Goal: Information Seeking & Learning: Check status

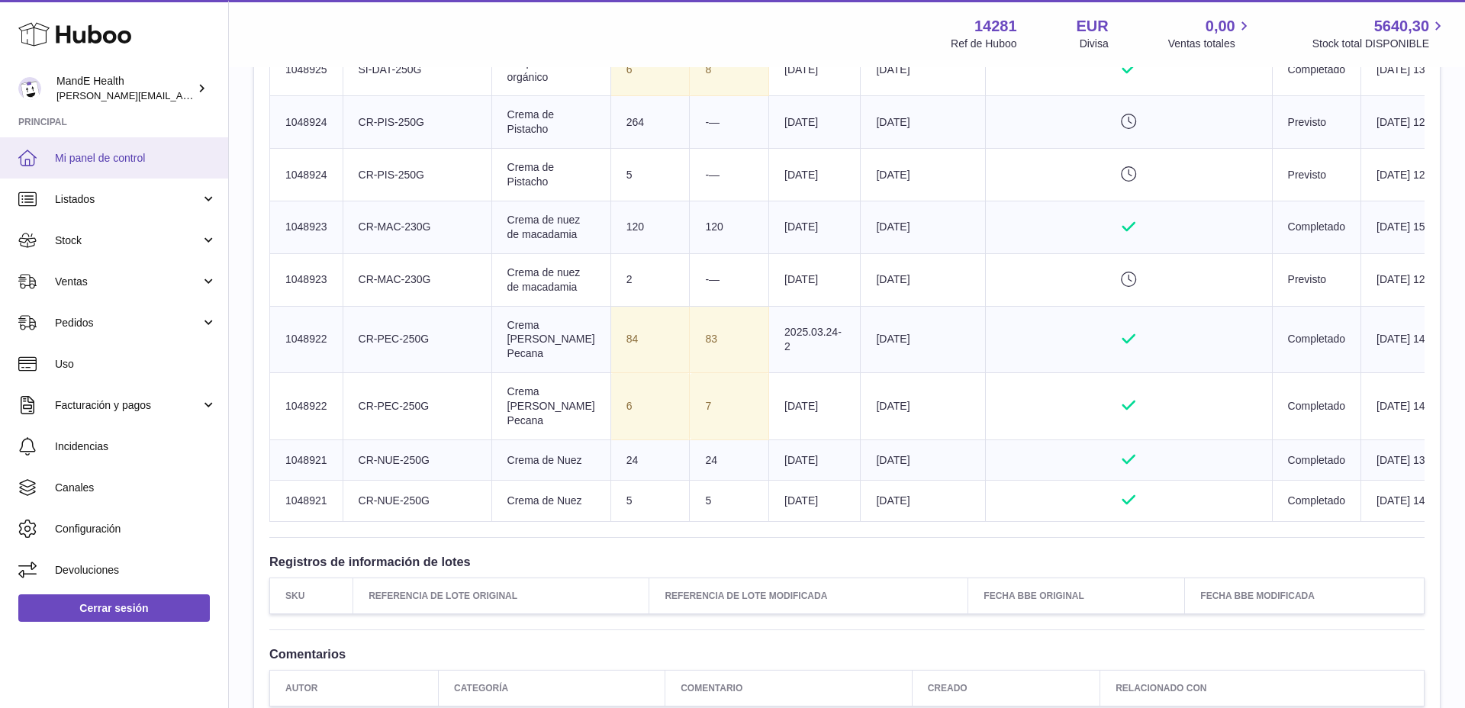
click at [67, 147] on link "Mi panel de control" at bounding box center [114, 157] width 228 height 41
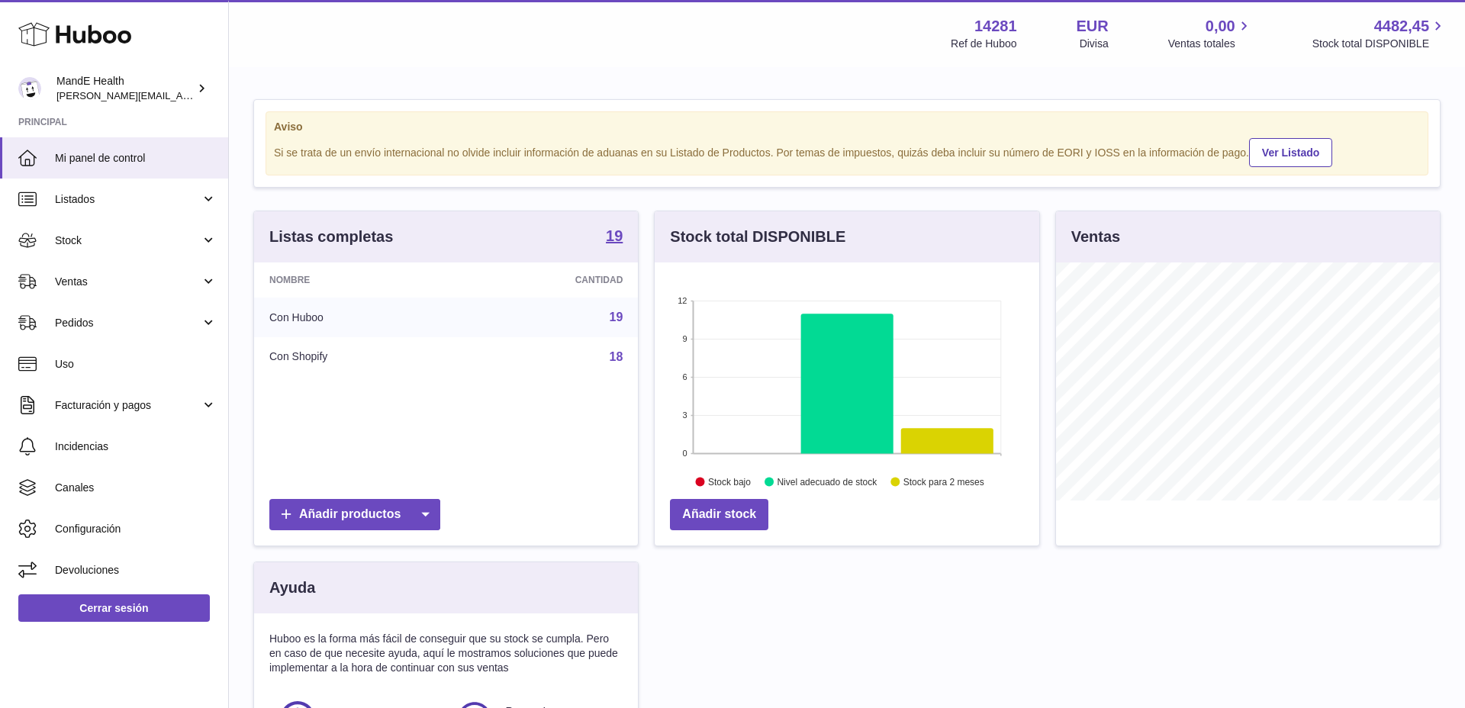
scroll to position [238, 385]
click at [83, 202] on span "Listados" at bounding box center [128, 199] width 146 height 14
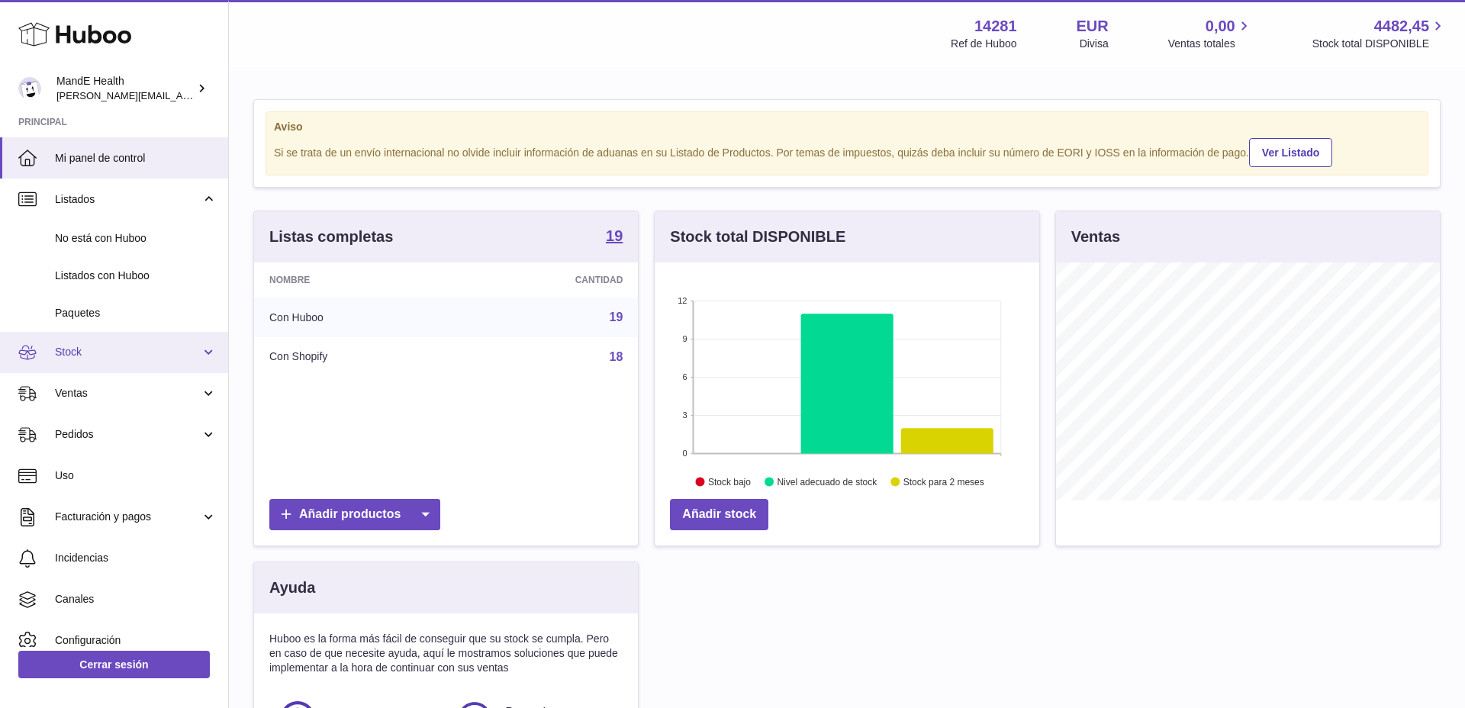
click at [62, 349] on span "Stock" at bounding box center [128, 352] width 146 height 14
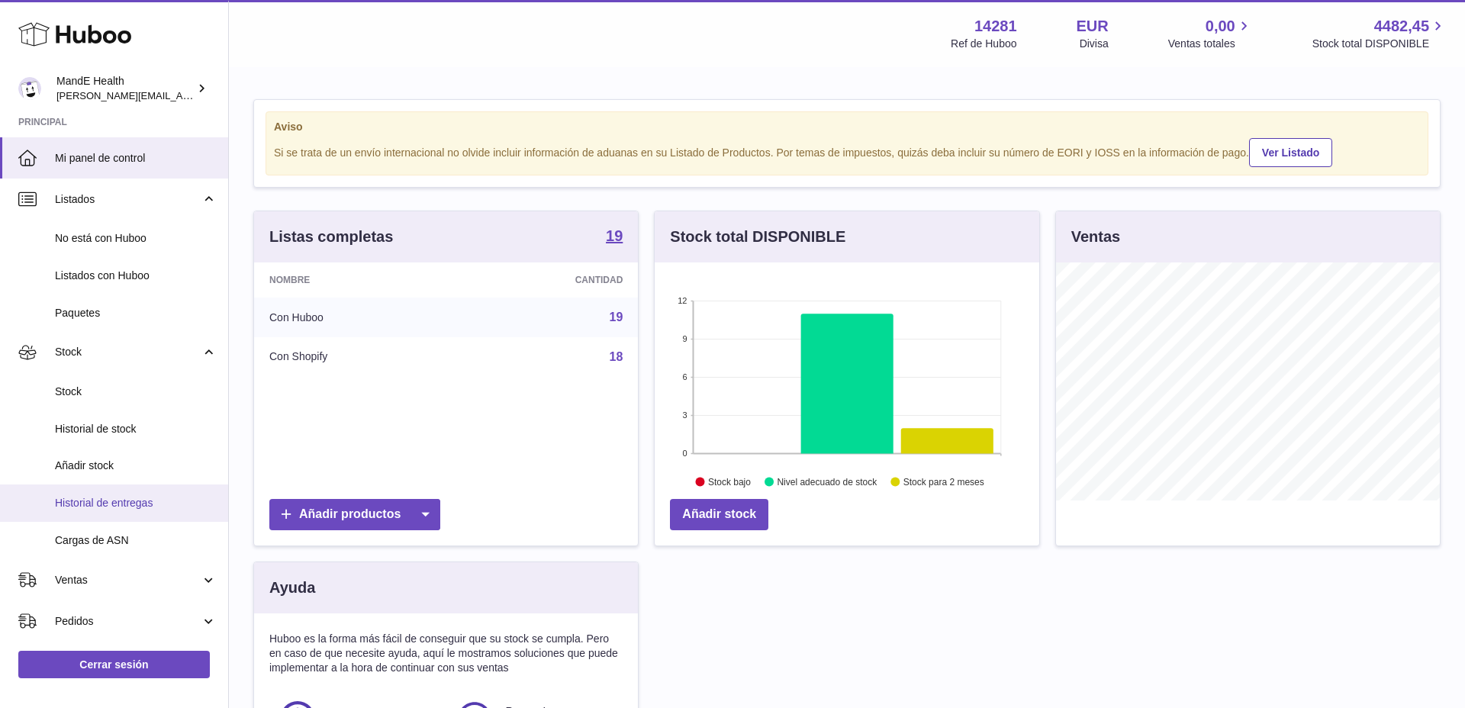
click at [84, 512] on link "Historial de entregas" at bounding box center [114, 502] width 228 height 37
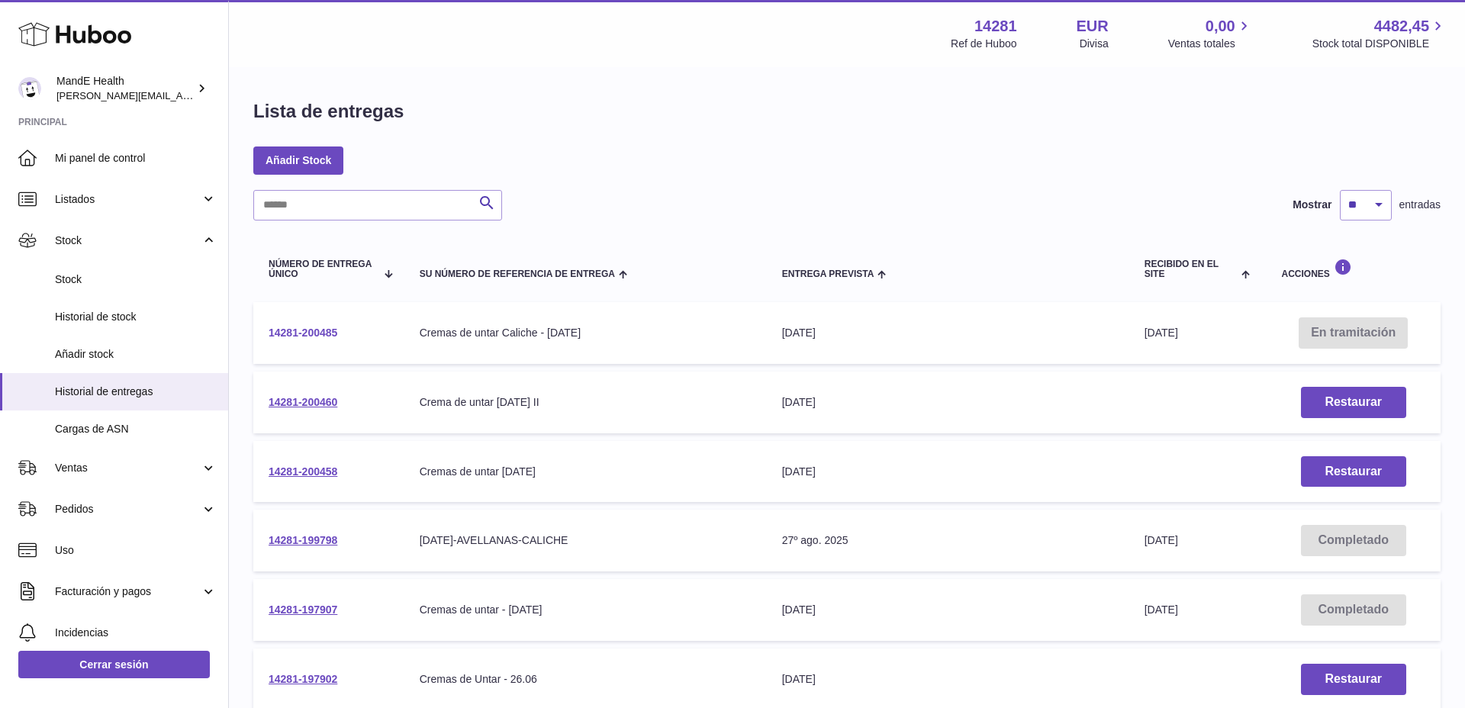
click at [321, 328] on link "14281-200485" at bounding box center [303, 333] width 69 height 12
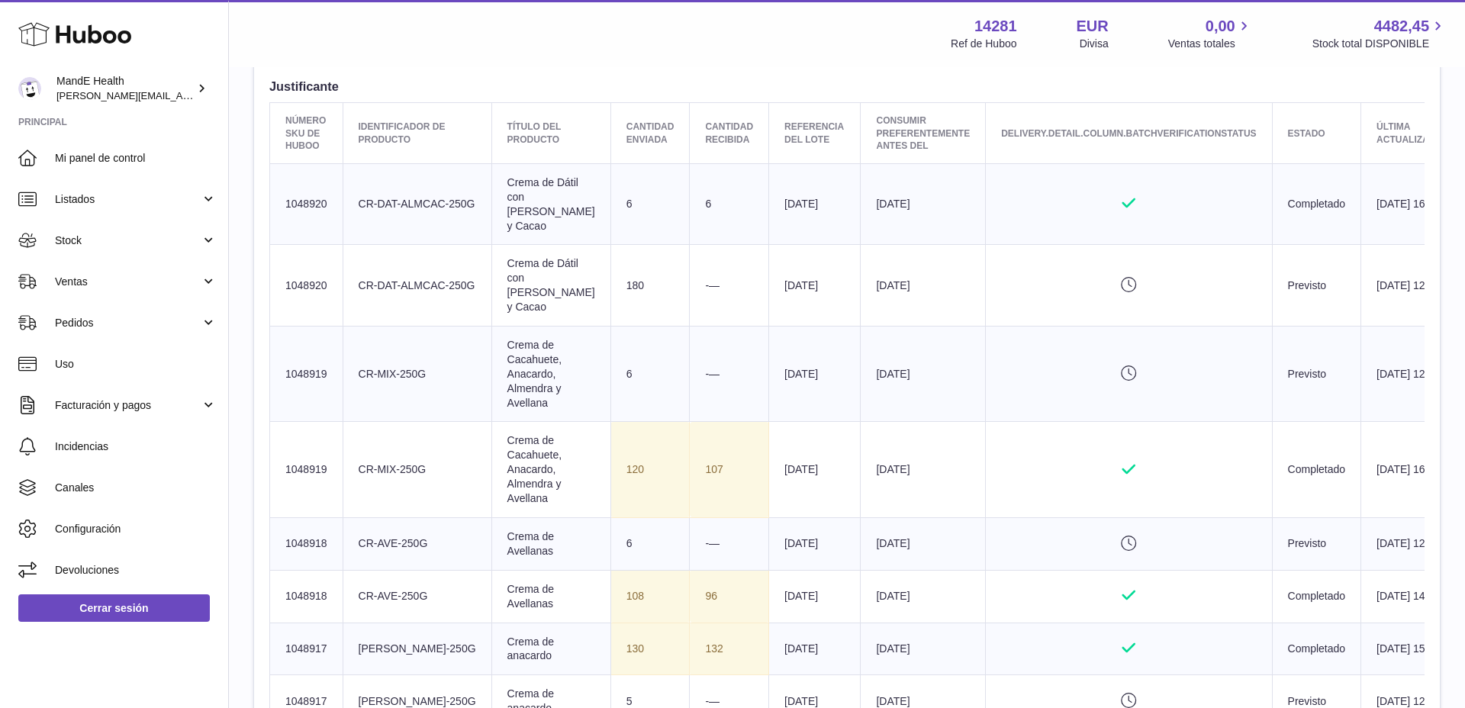
scroll to position [569, 0]
drag, startPoint x: 478, startPoint y: 252, endPoint x: 629, endPoint y: 282, distance: 153.4
click at [1080, 256] on tr "Número SKU de Huboo 1048920 delivery.detail.column.clientIdentifier CR-DAT-ALMC…" at bounding box center [869, 284] width 1198 height 82
drag, startPoint x: 452, startPoint y: 304, endPoint x: 887, endPoint y: 340, distance: 436.4
click at [887, 340] on tr "Número SKU de Huboo 1048919 delivery.detail.column.clientIdentifier CR-MIX-250G…" at bounding box center [869, 371] width 1198 height 95
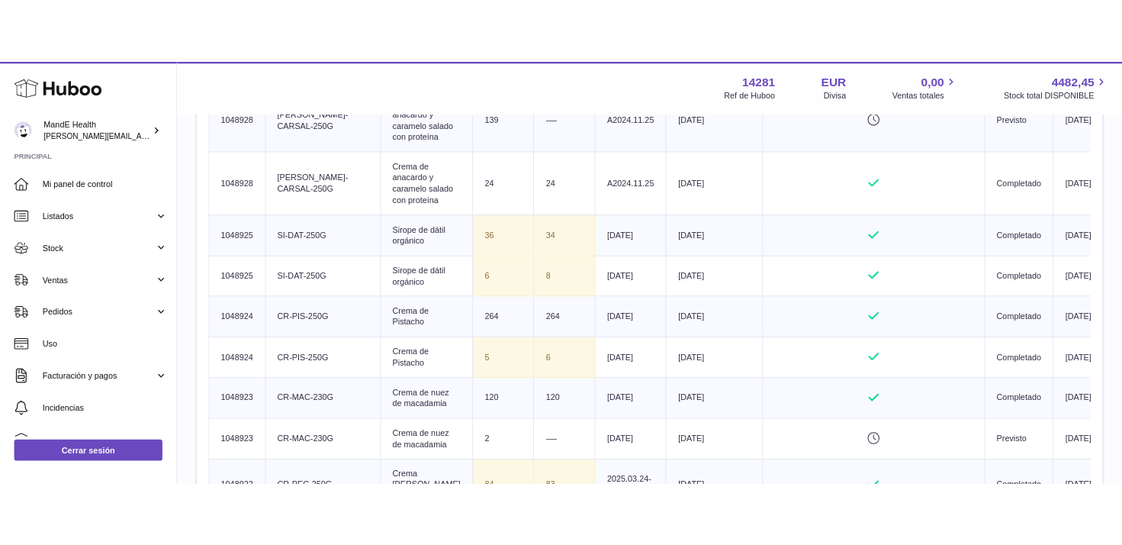
scroll to position [1853, 0]
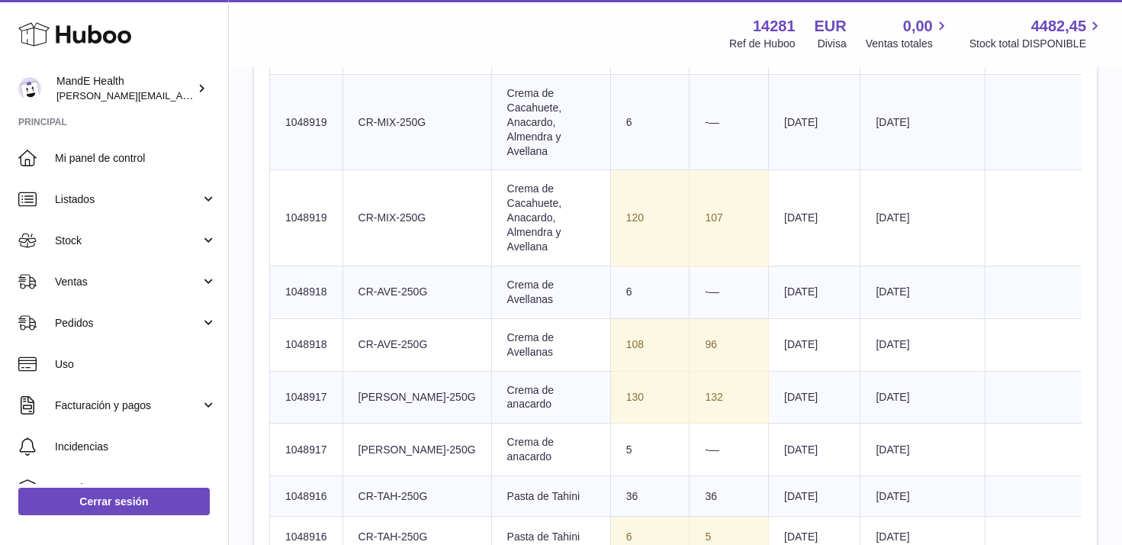
click at [491, 198] on td "Título del producto Crema de Cacahuete, Anacardo, Almendra y Avellana" at bounding box center [550, 217] width 119 height 95
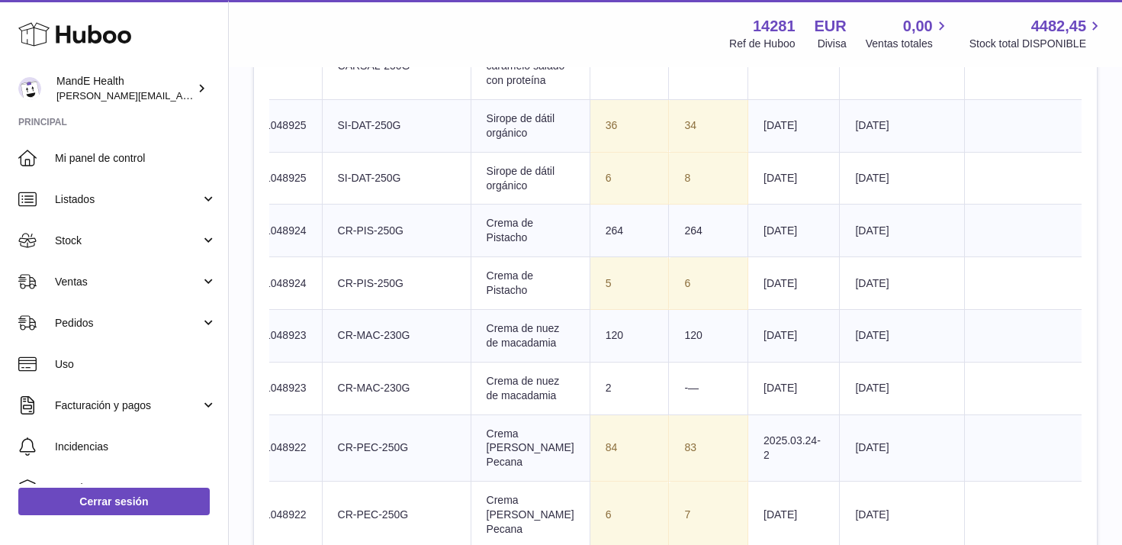
scroll to position [1943, 0]
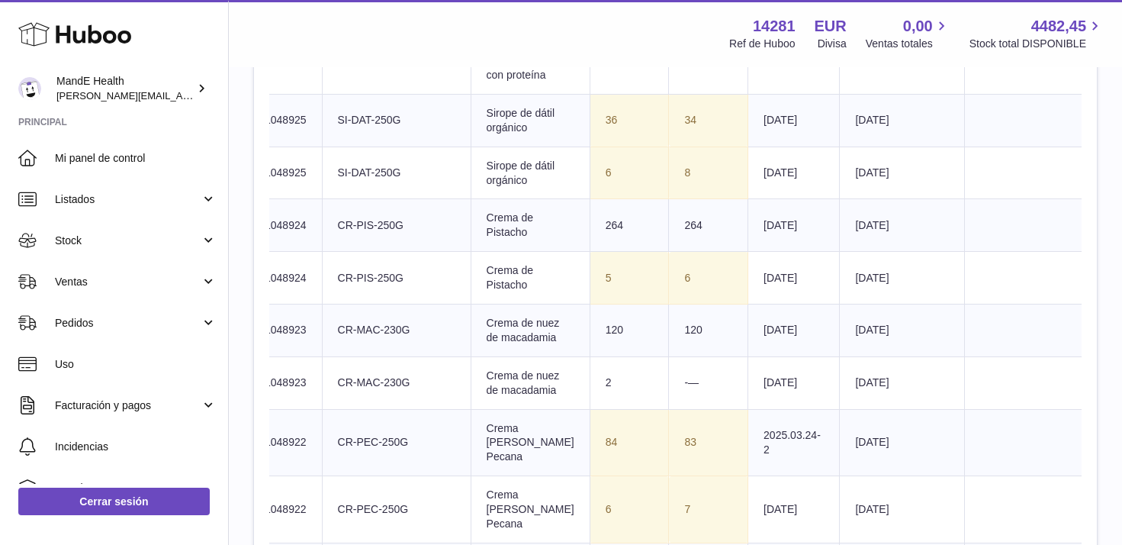
drag, startPoint x: 536, startPoint y: 195, endPoint x: 567, endPoint y: 195, distance: 30.5
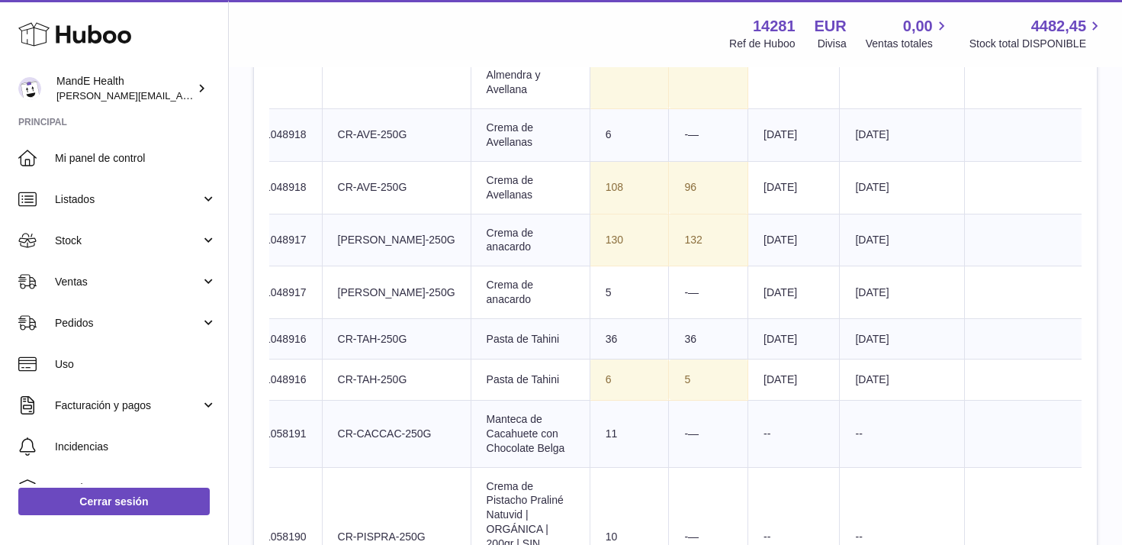
scroll to position [107, 0]
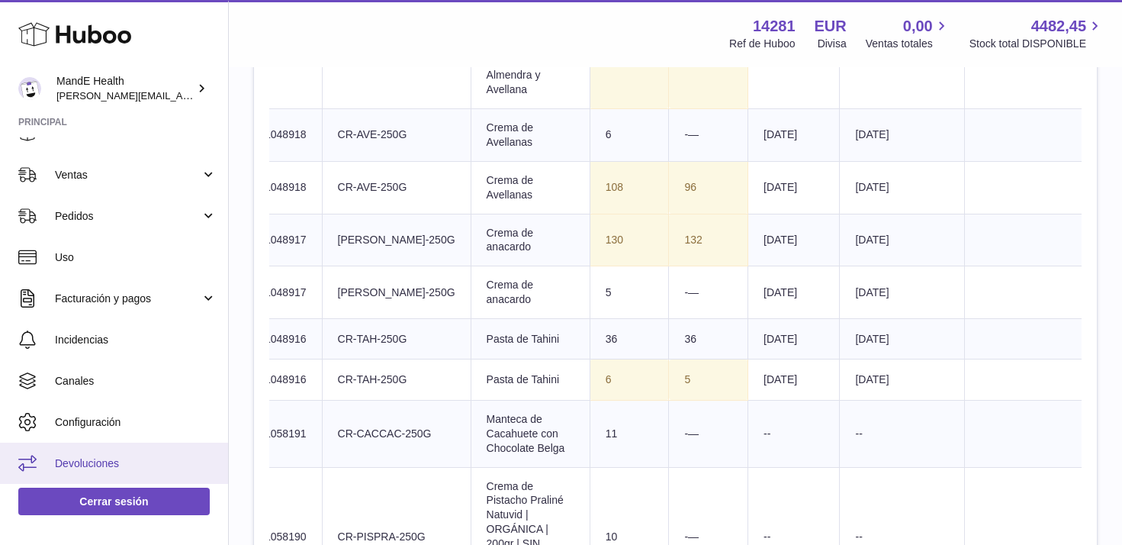
click at [82, 455] on link "Devoluciones" at bounding box center [114, 463] width 228 height 41
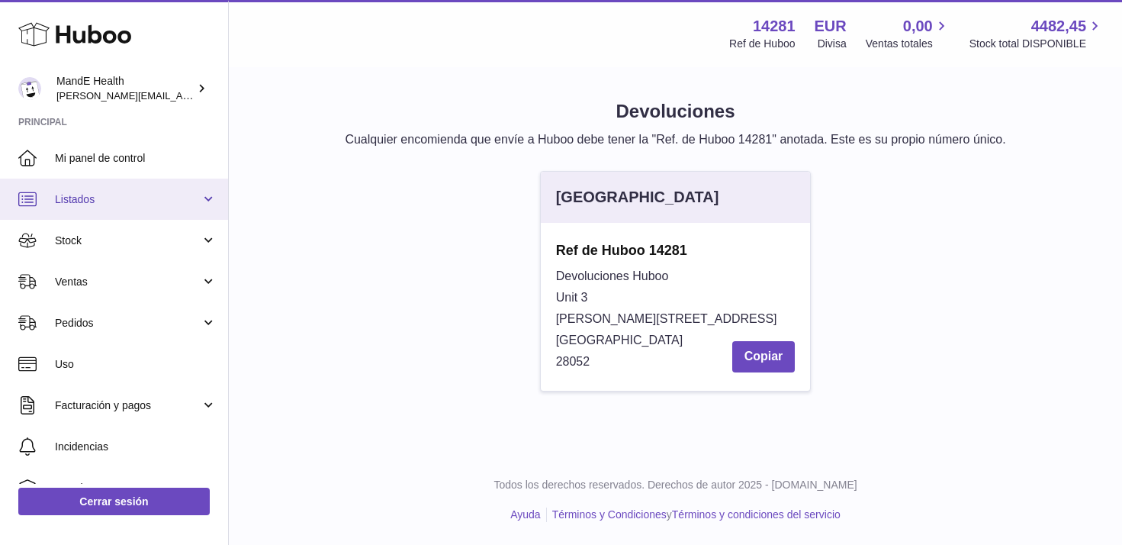
click at [78, 200] on span "Listados" at bounding box center [128, 199] width 146 height 14
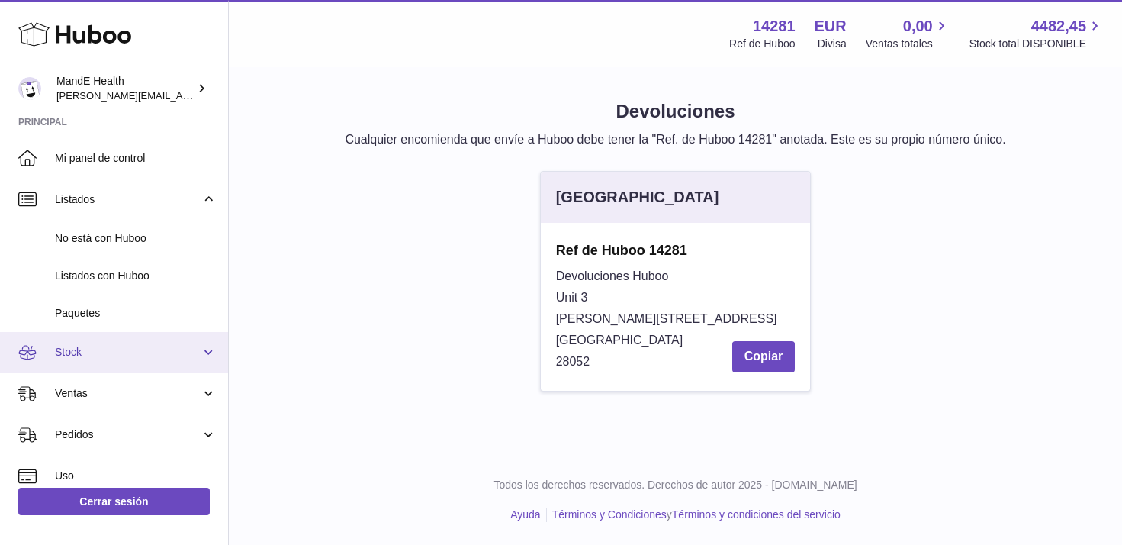
click at [82, 362] on link "Stock" at bounding box center [114, 352] width 228 height 41
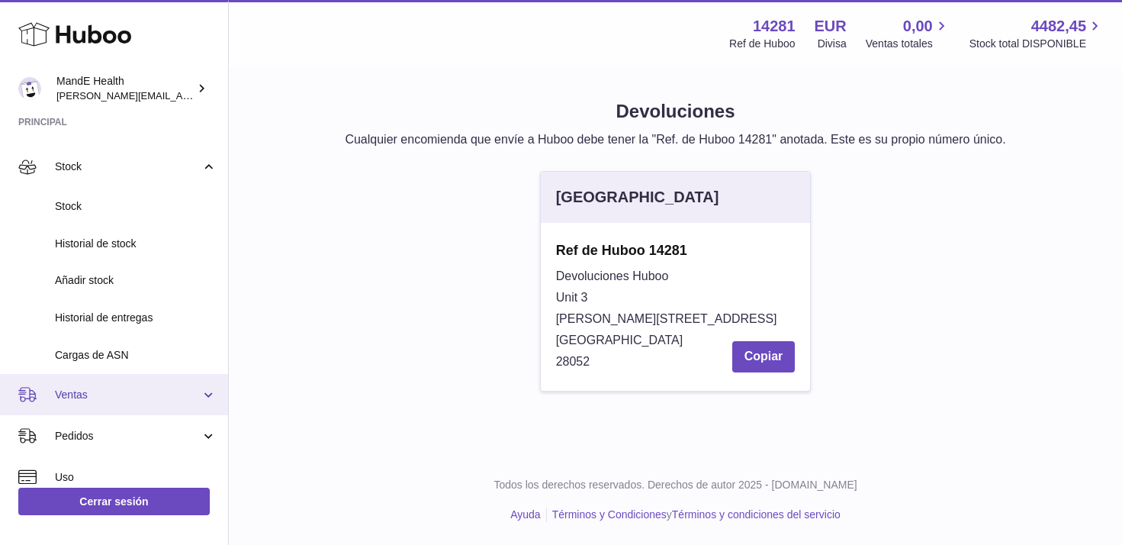
scroll to position [200, 0]
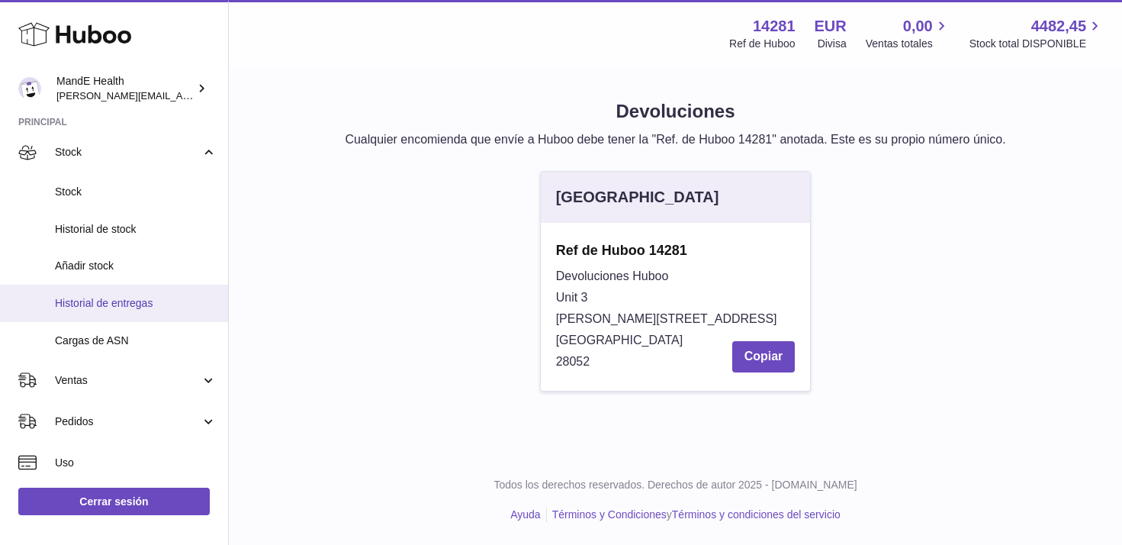
click at [116, 289] on link "Historial de entregas" at bounding box center [114, 303] width 228 height 37
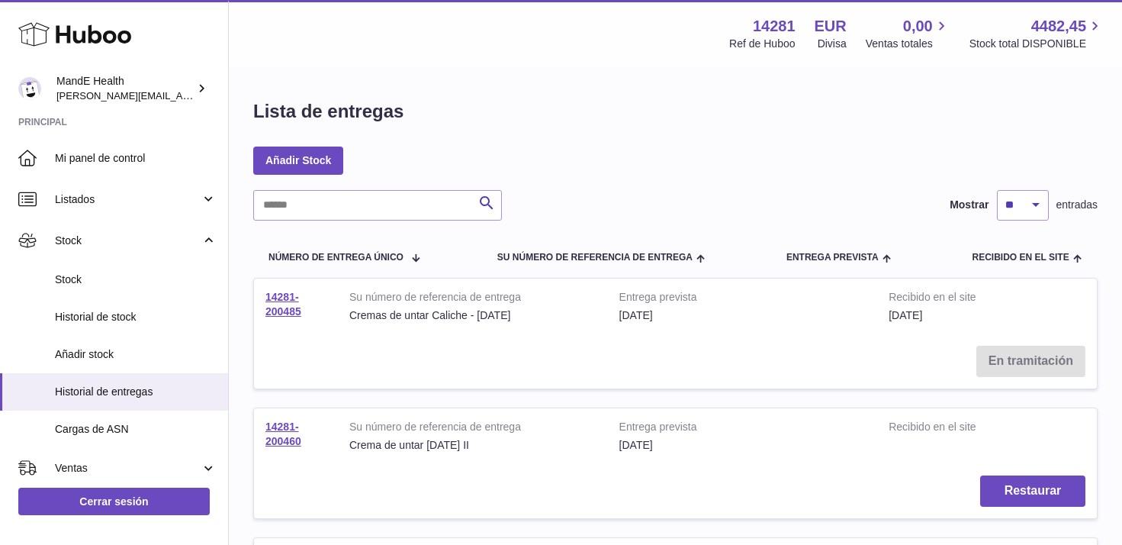
click at [292, 304] on td "14281-200485" at bounding box center [296, 306] width 84 height 56
click at [278, 307] on link "14281-200485" at bounding box center [284, 304] width 36 height 27
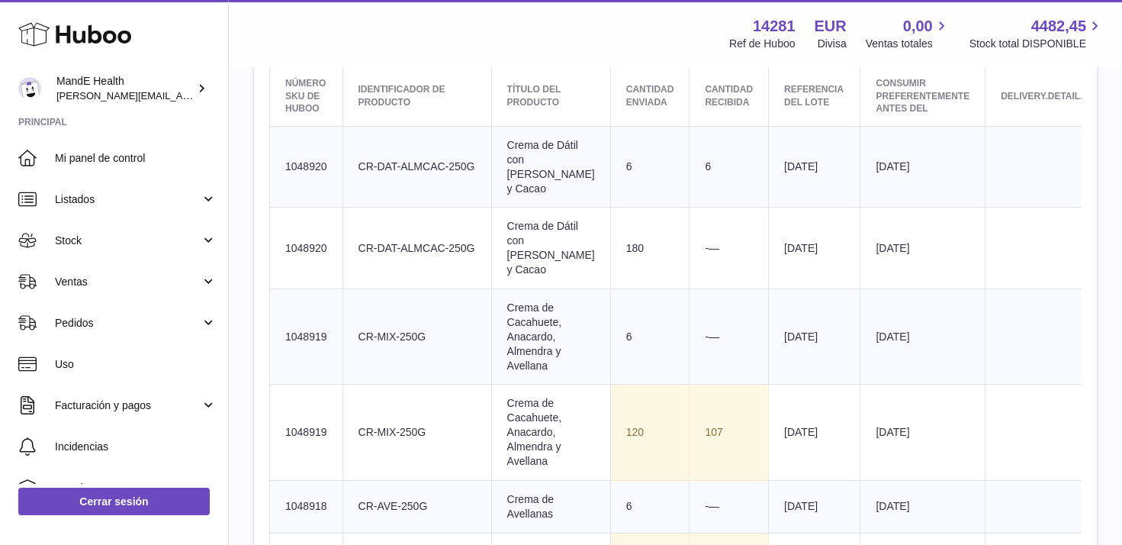
scroll to position [600, 0]
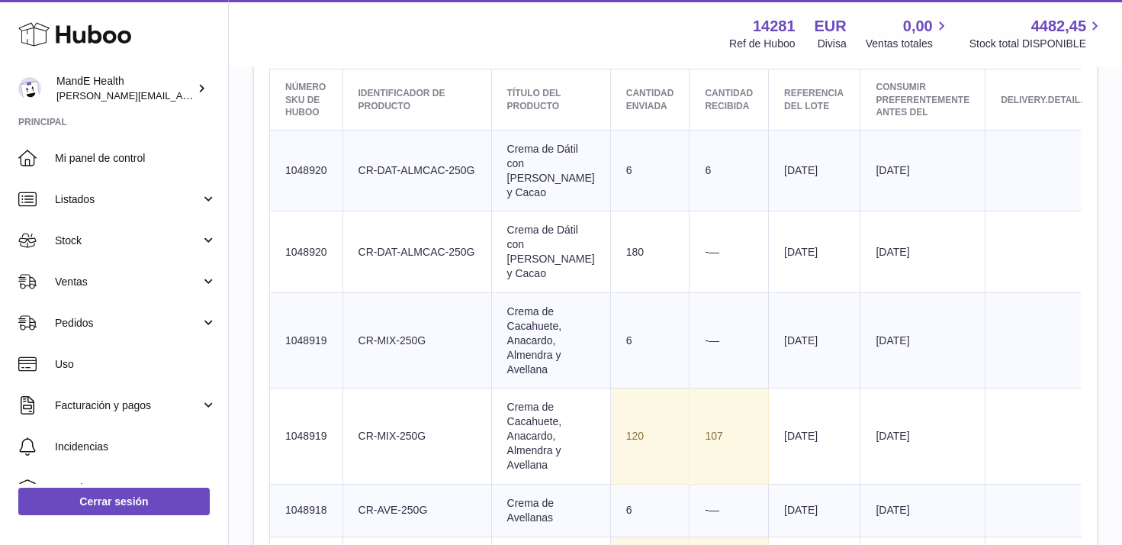
drag, startPoint x: 707, startPoint y: 253, endPoint x: 766, endPoint y: 253, distance: 59.5
click at [769, 253] on td "Referencia del lote [DATE]" at bounding box center [815, 252] width 92 height 82
copy td "[DATE]"
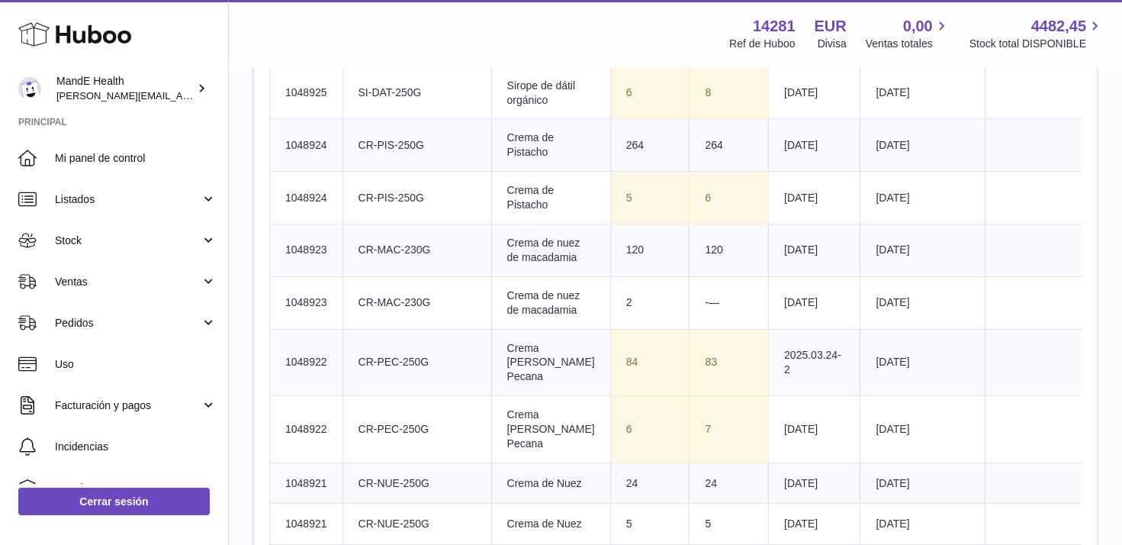
scroll to position [2025, 0]
drag, startPoint x: 700, startPoint y: 296, endPoint x: 768, endPoint y: 298, distance: 67.9
click at [769, 64] on td "Referencia del lote [DATE]" at bounding box center [815, 37] width 92 height 53
copy td "[DATE]"
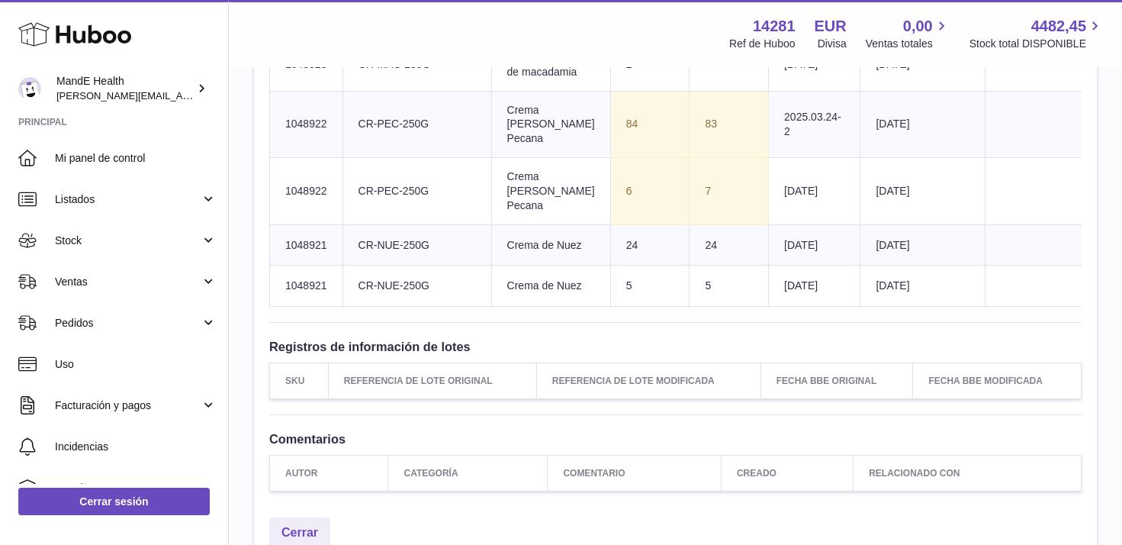
scroll to position [2264, 0]
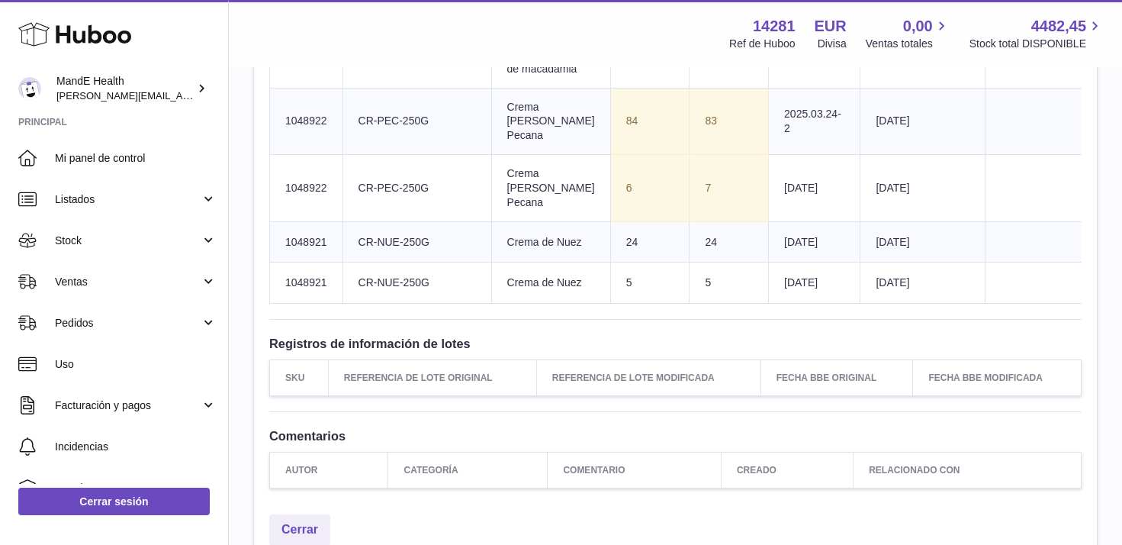
drag, startPoint x: 707, startPoint y: 301, endPoint x: 762, endPoint y: 301, distance: 55.7
click at [769, 36] on td "Referencia del lote [DATE]" at bounding box center [815, 9] width 92 height 53
copy td "[DATE]"
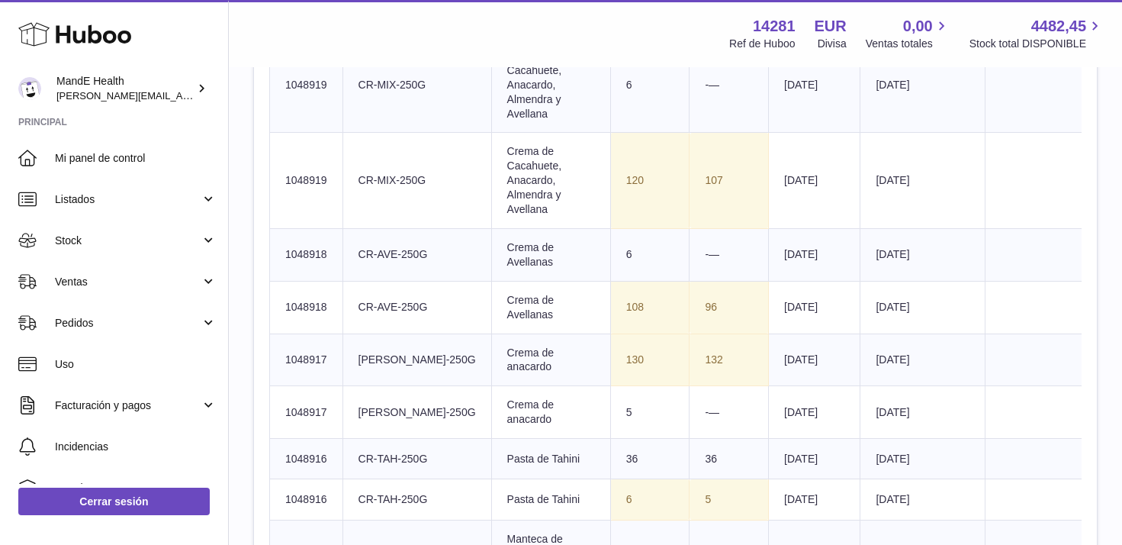
scroll to position [855, 0]
drag, startPoint x: 710, startPoint y: 359, endPoint x: 718, endPoint y: 359, distance: 7.7
click at [769, 359] on td "Referencia del lote [DATE]" at bounding box center [815, 360] width 92 height 53
drag, startPoint x: 706, startPoint y: 360, endPoint x: 761, endPoint y: 360, distance: 55.7
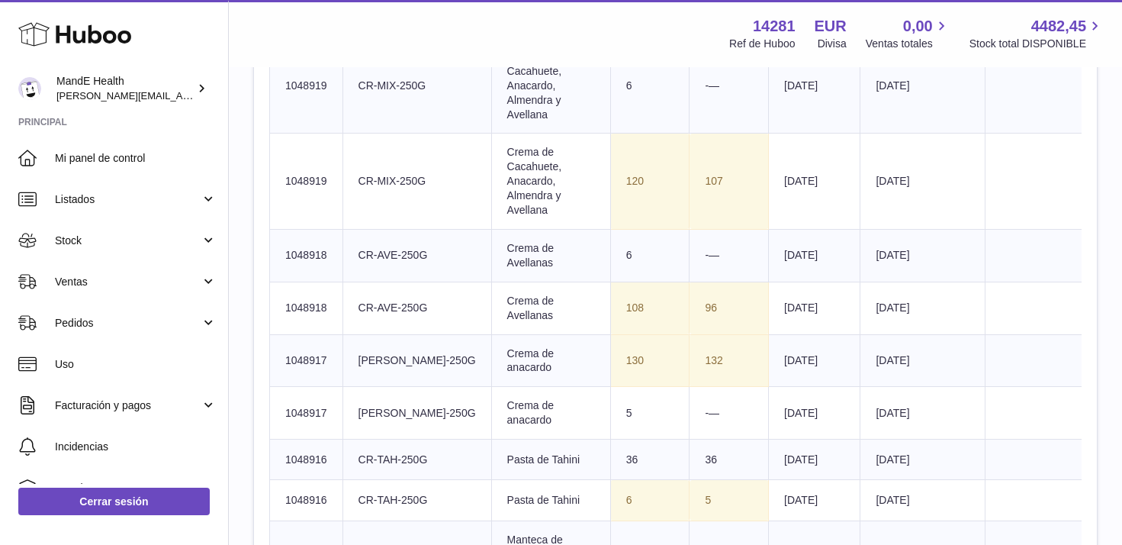
click at [769, 360] on td "Referencia del lote [DATE]" at bounding box center [815, 360] width 92 height 53
copy td "[DATE]"
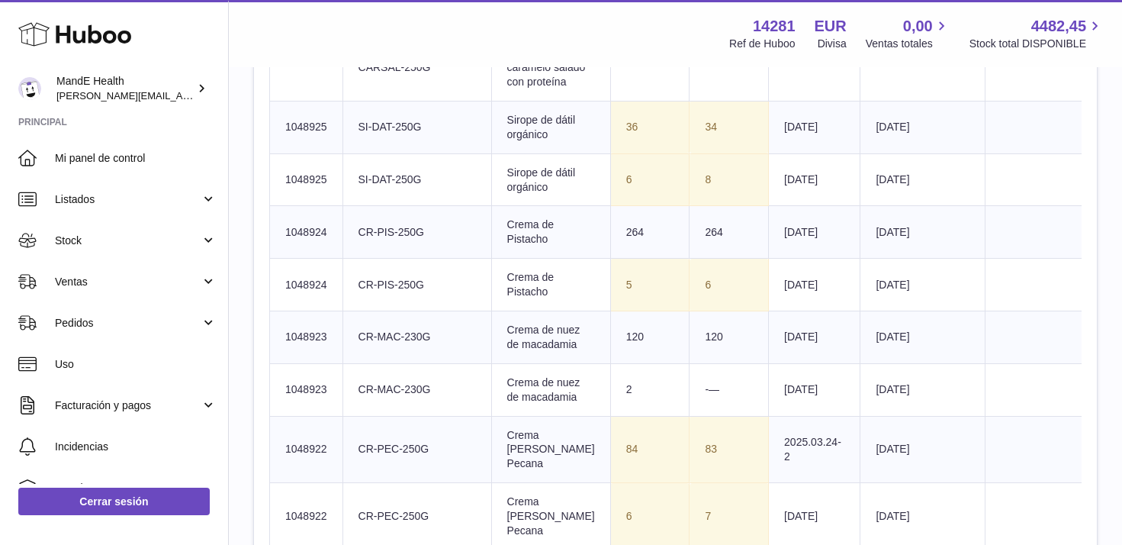
scroll to position [1937, 0]
drag, startPoint x: 719, startPoint y: 208, endPoint x: 769, endPoint y: 209, distance: 50.4
copy td "A2024.11.25"
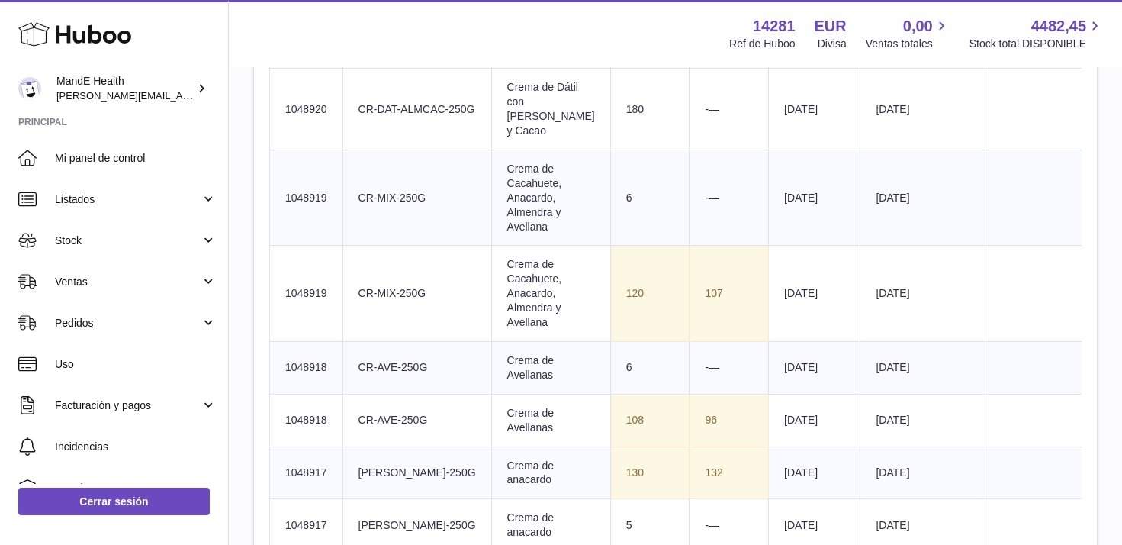
scroll to position [762, 0]
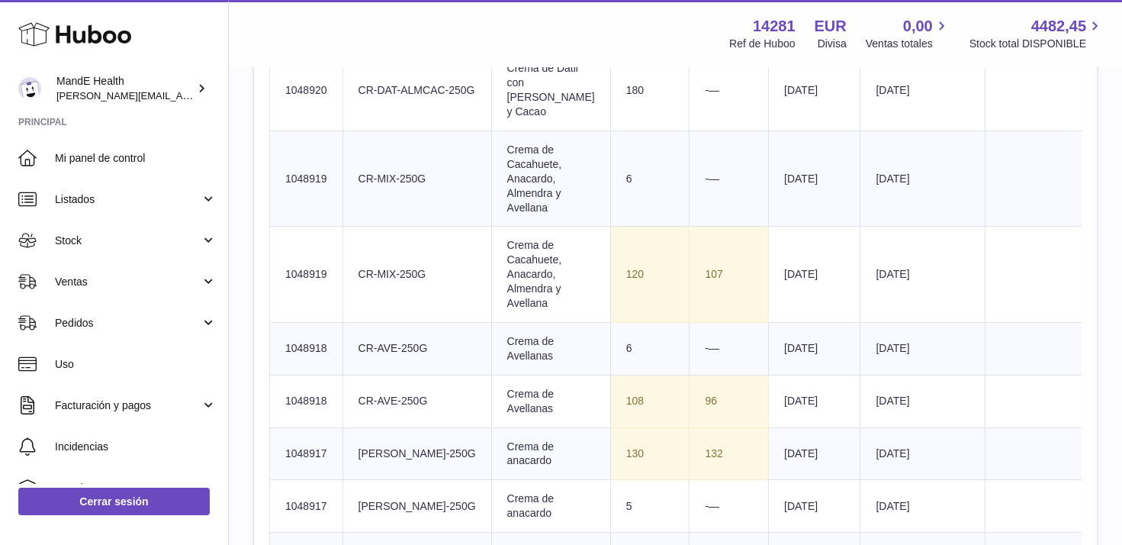
drag, startPoint x: 719, startPoint y: 271, endPoint x: 766, endPoint y: 271, distance: 46.5
click at [769, 271] on td "Referencia del lote 2025.03.27" at bounding box center [815, 274] width 92 height 95
copy td "2025.03.27"
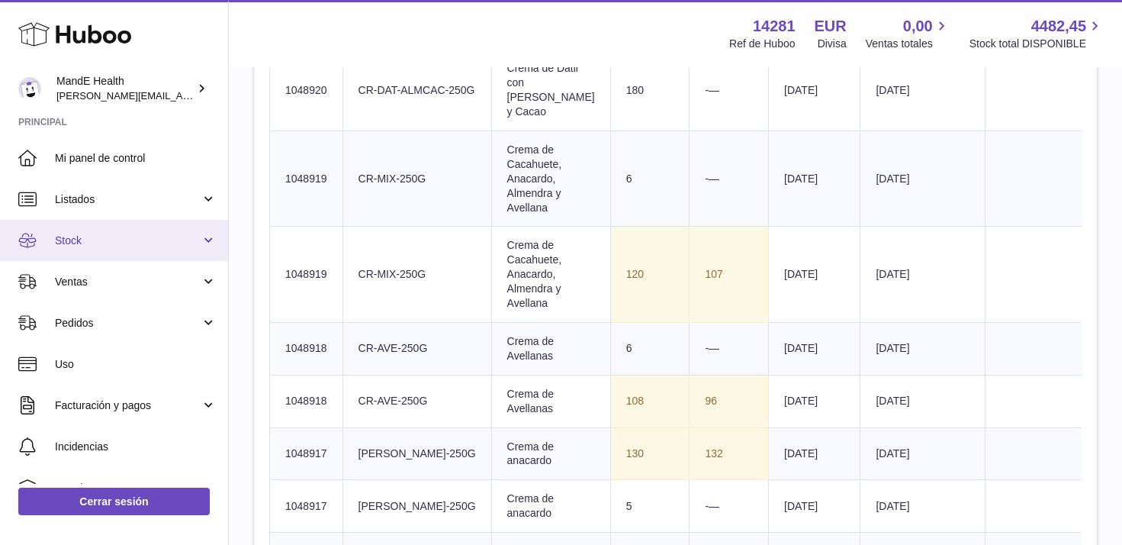
click at [195, 241] on span "Stock" at bounding box center [128, 240] width 146 height 14
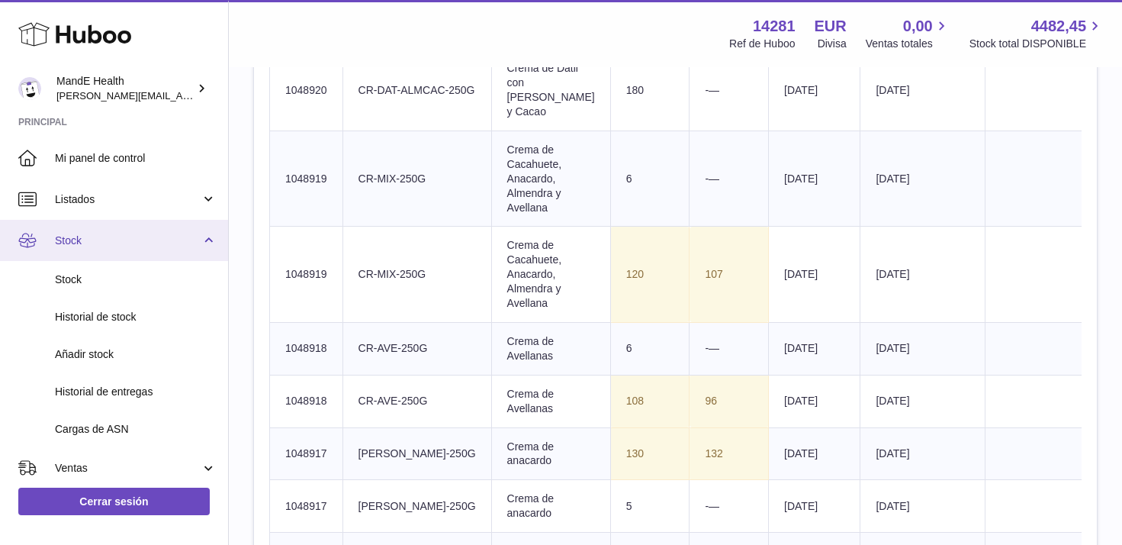
click at [195, 241] on span "Stock" at bounding box center [128, 240] width 146 height 14
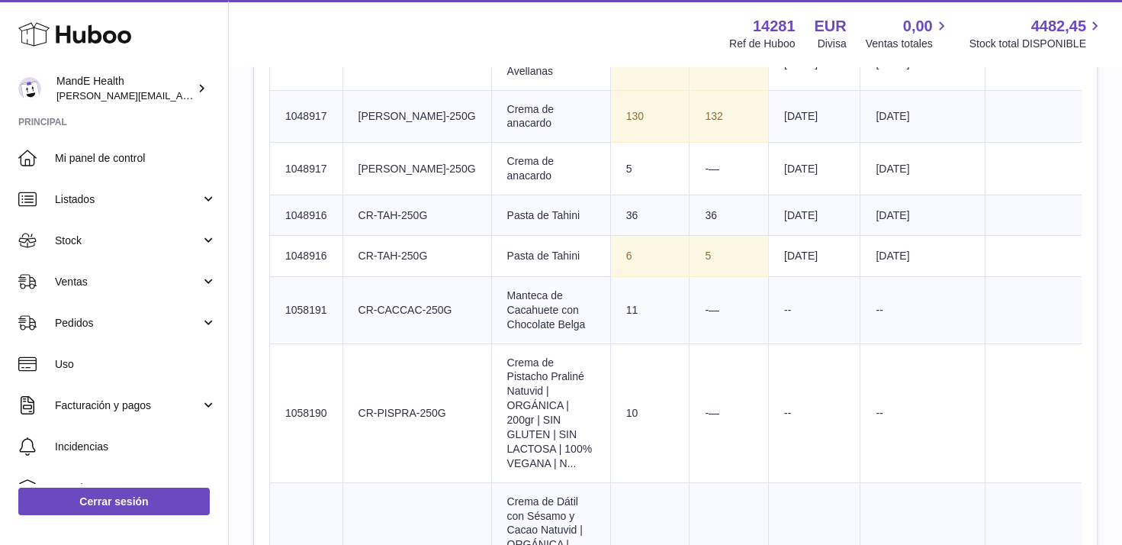
scroll to position [1101, 0]
drag, startPoint x: 701, startPoint y: 217, endPoint x: 761, endPoint y: 221, distance: 59.6
click at [769, 221] on td "Referencia del lote 2025.03.12" at bounding box center [815, 214] width 92 height 40
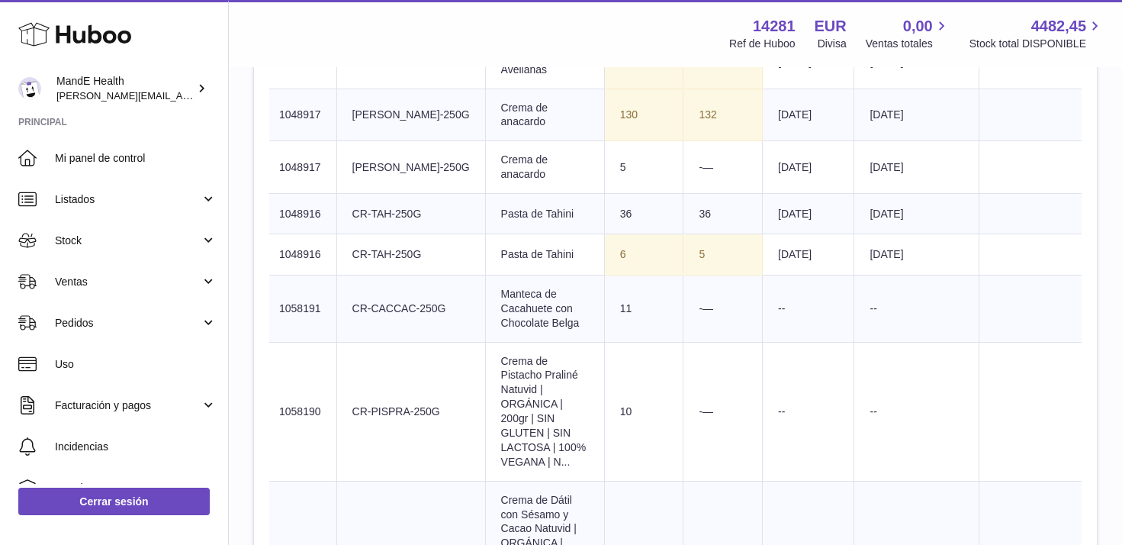
copy td "2025.03.12"
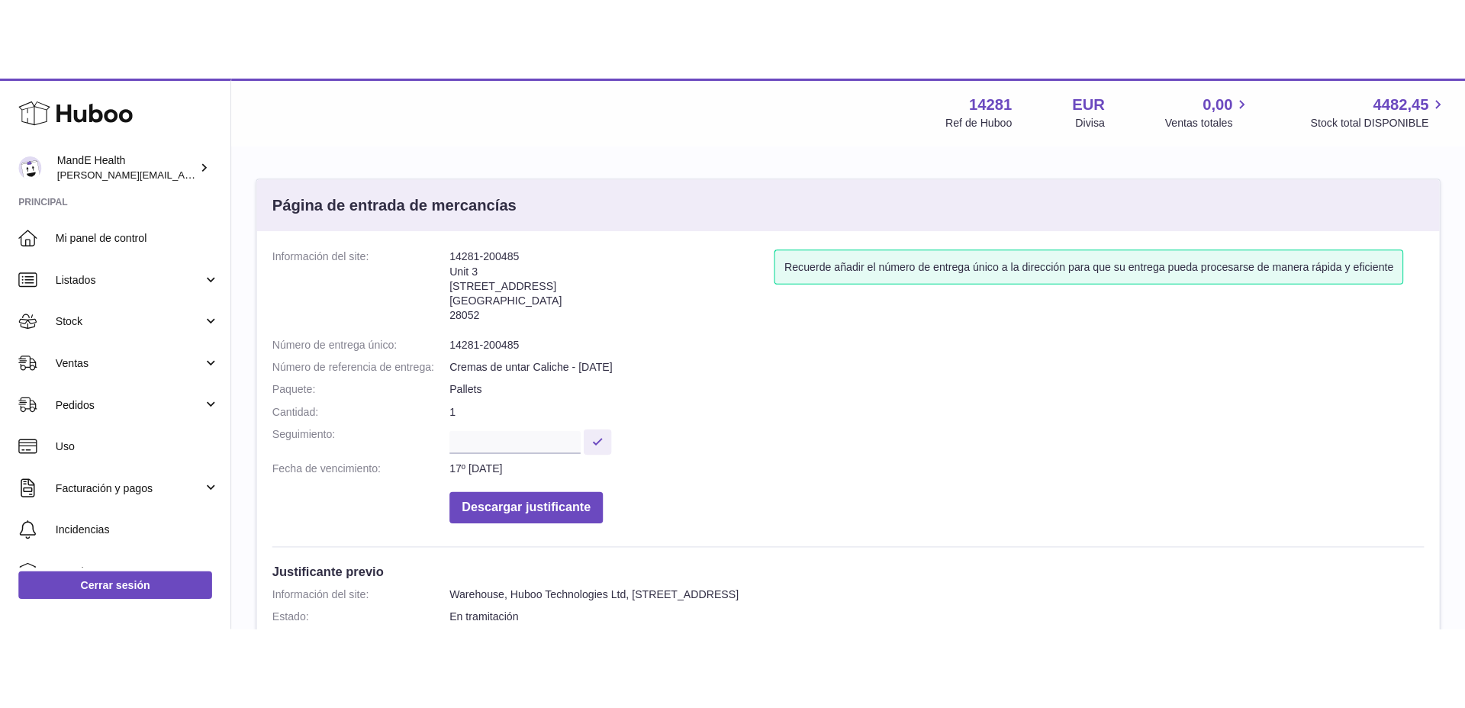
scroll to position [0, 0]
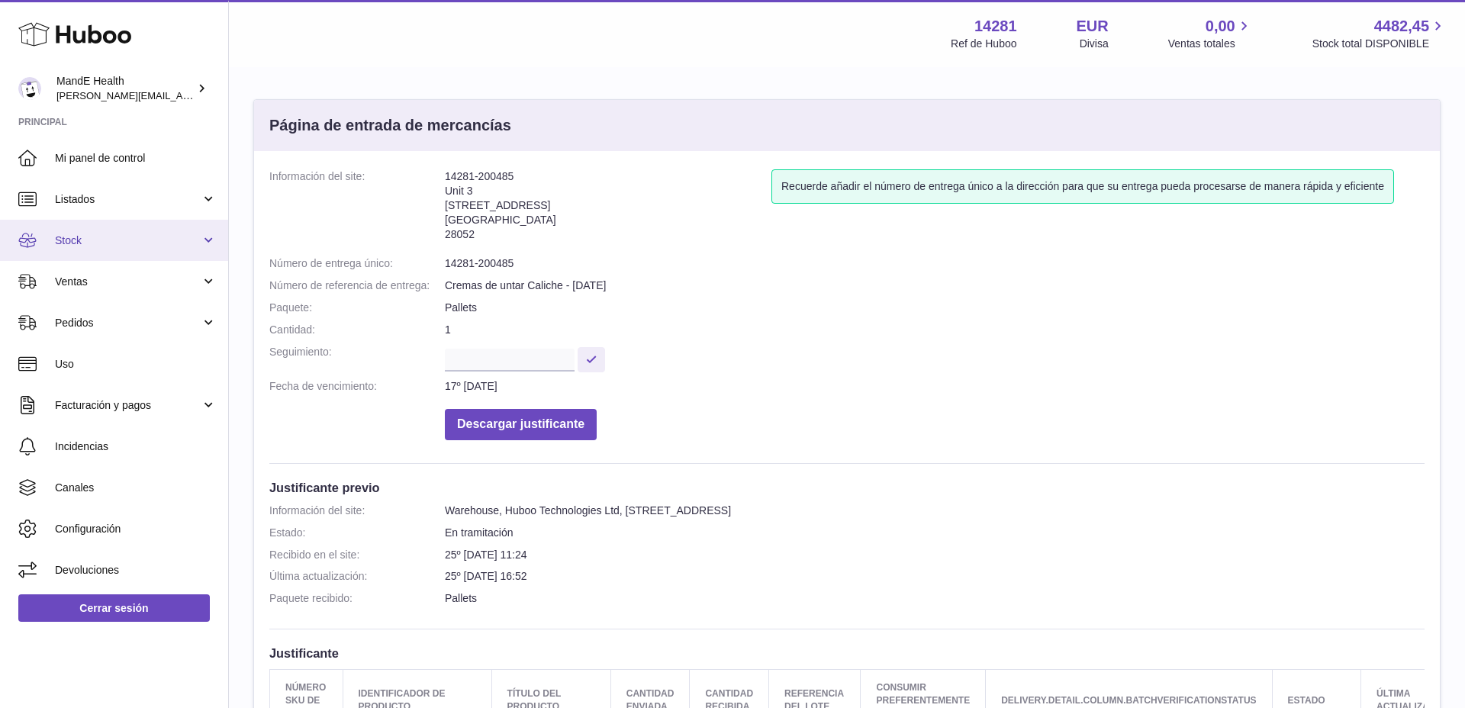
drag, startPoint x: 73, startPoint y: 227, endPoint x: 79, endPoint y: 261, distance: 34.7
click at [73, 227] on link "Stock" at bounding box center [114, 240] width 228 height 41
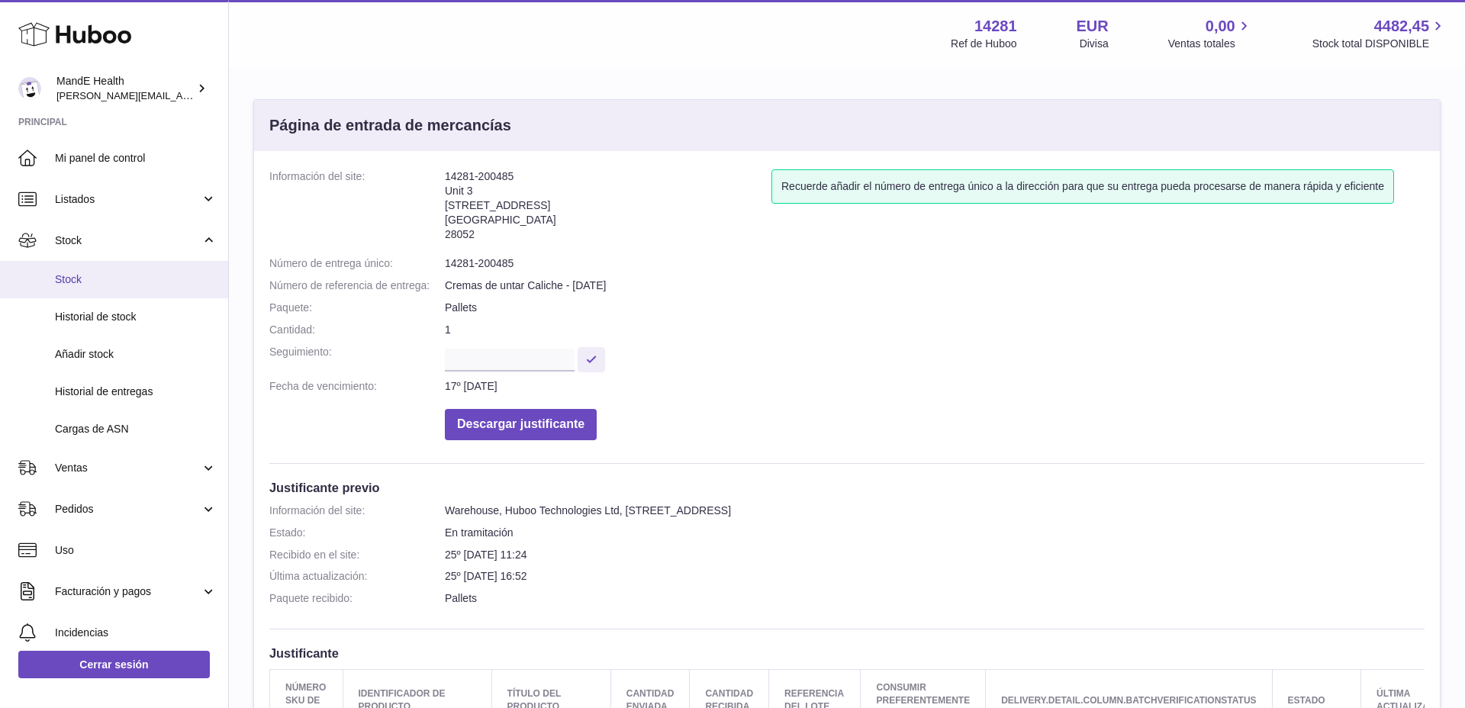
click at [85, 288] on link "Stock" at bounding box center [114, 279] width 228 height 37
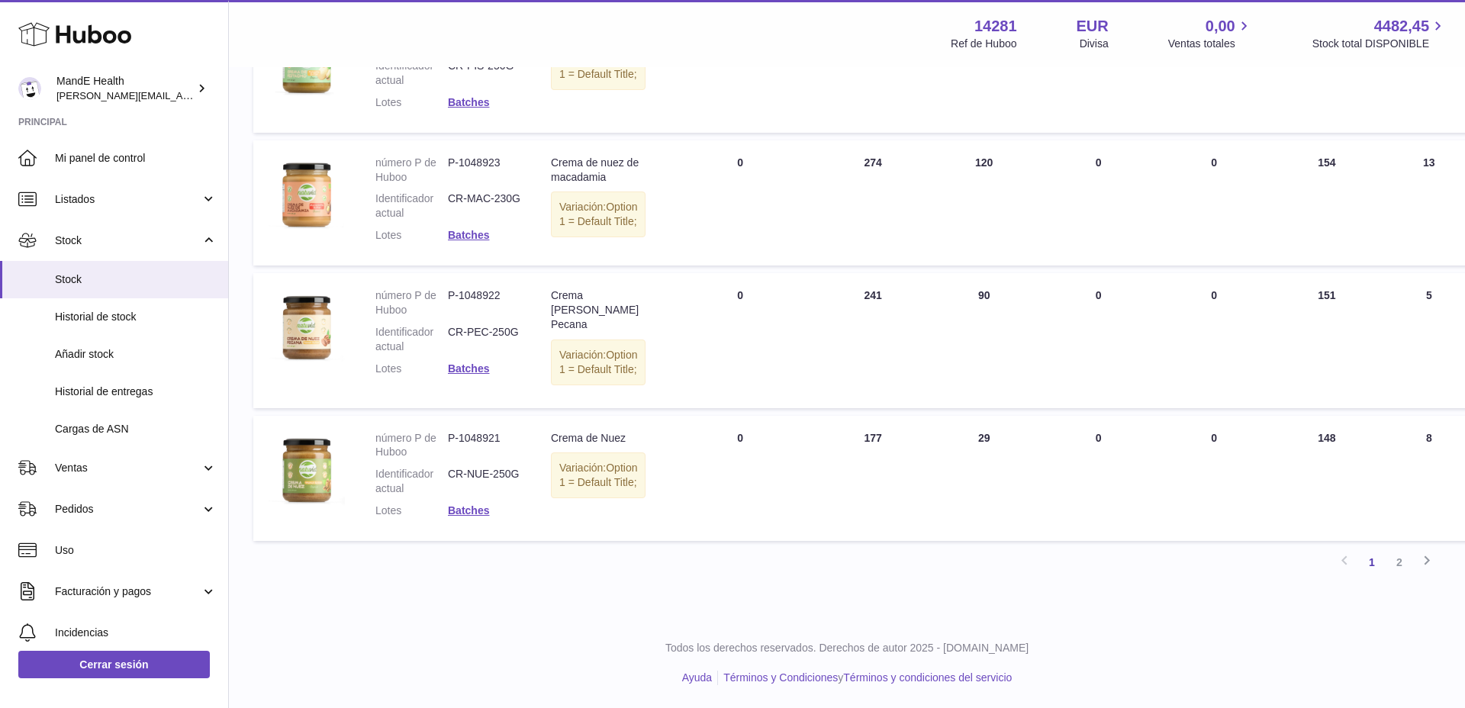
scroll to position [1476, 0]
click at [1397, 565] on link "2" at bounding box center [1399, 562] width 27 height 27
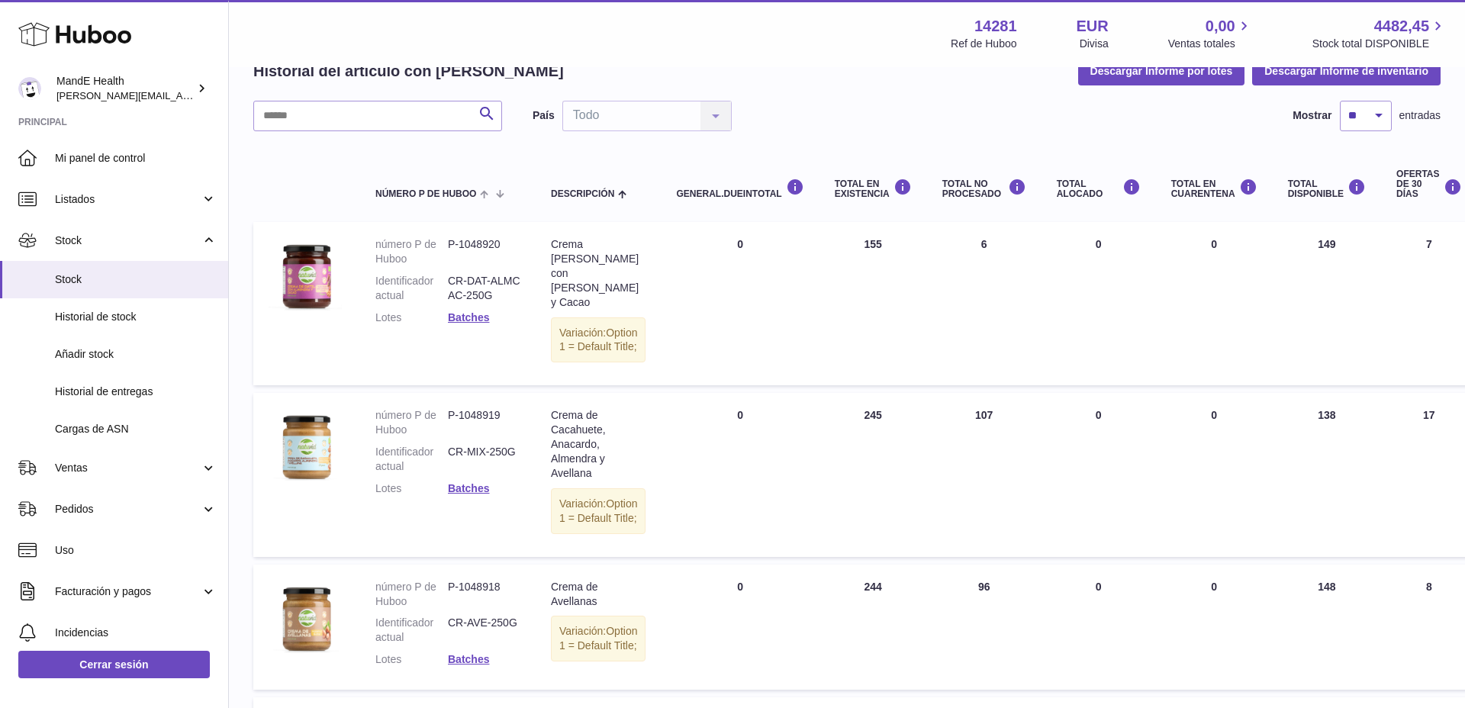
scroll to position [84, 0]
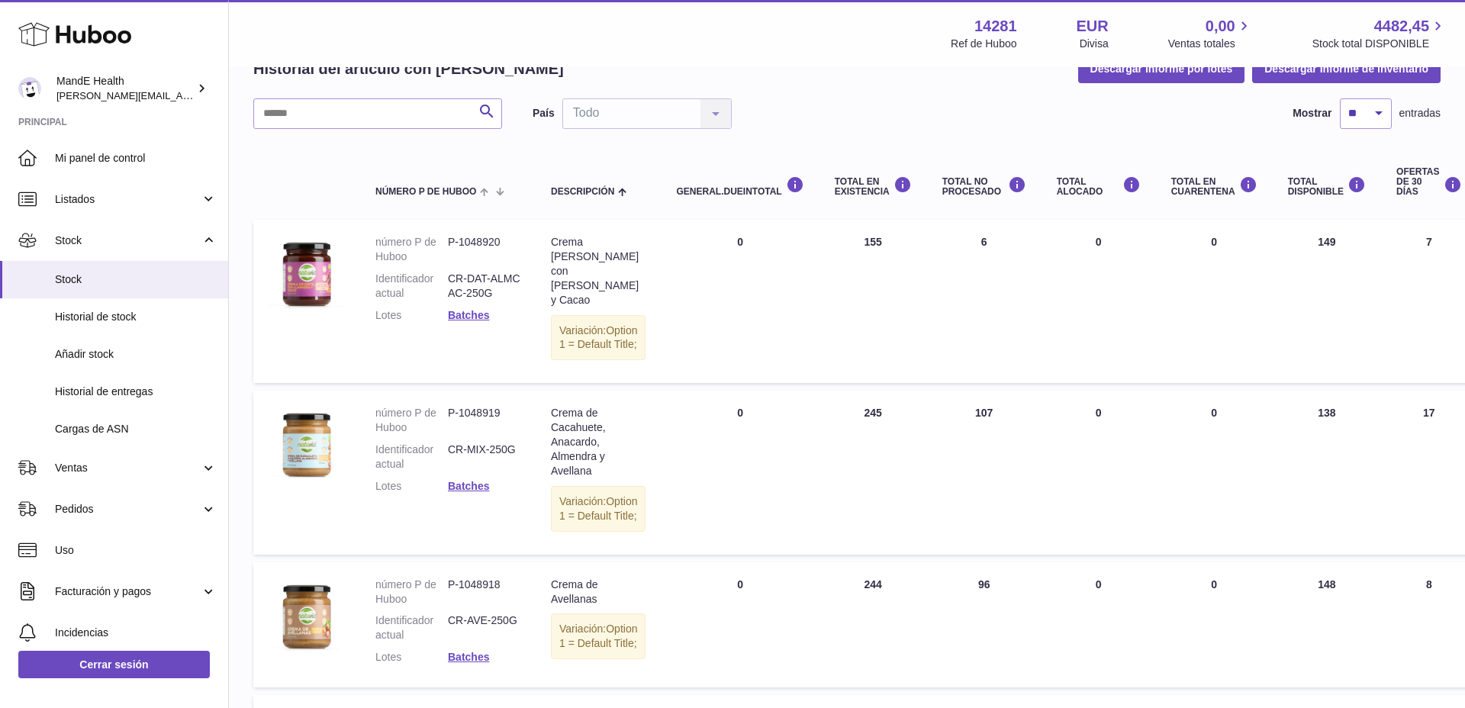
drag, startPoint x: 998, startPoint y: 396, endPoint x: 1041, endPoint y: 398, distance: 42.8
click at [1041, 398] on tr "número P de Huboo P-1048919 Identificador actual CR-MIX-250G Lotes Batches Desc…" at bounding box center [1016, 472] width 1527 height 163
click at [1041, 398] on td "Total ALOCADO 0" at bounding box center [1098, 472] width 114 height 163
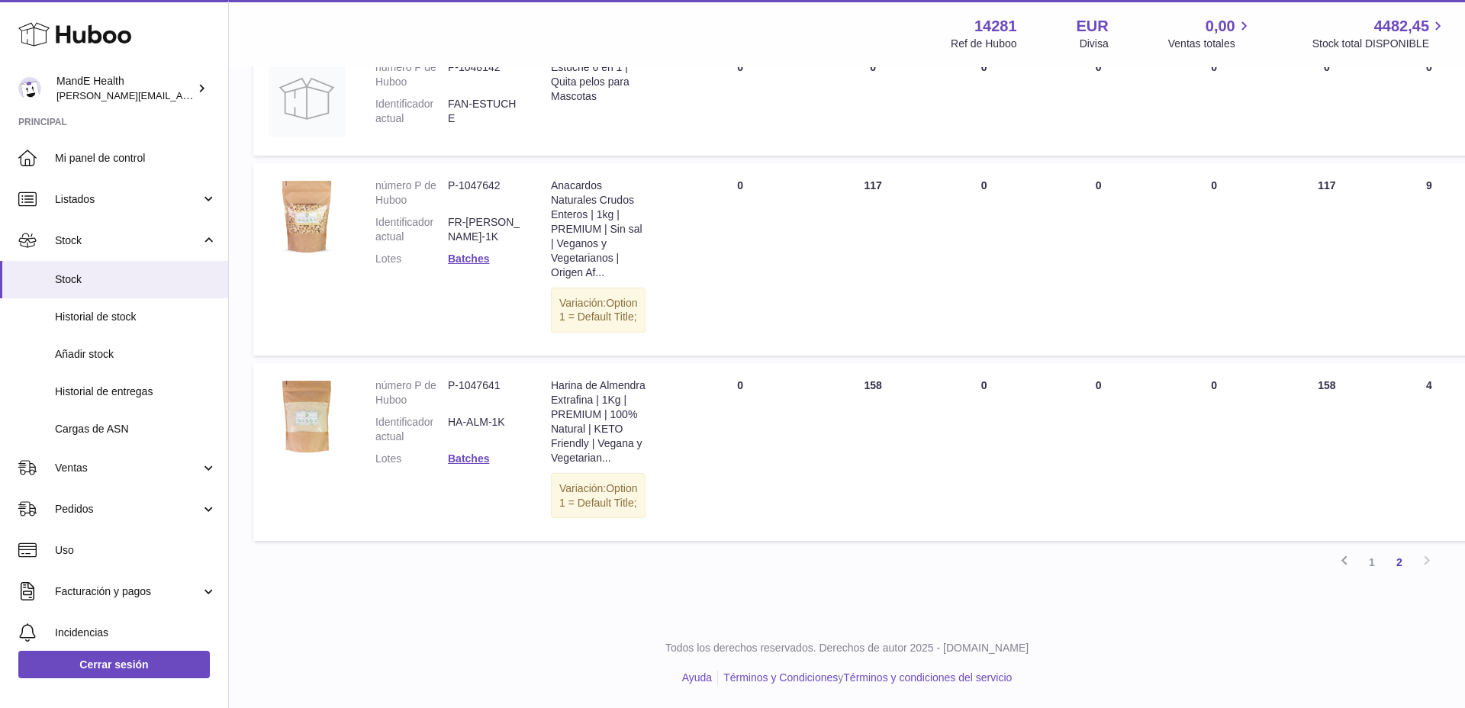
scroll to position [1247, 0]
click at [1370, 563] on link "1" at bounding box center [1371, 562] width 27 height 27
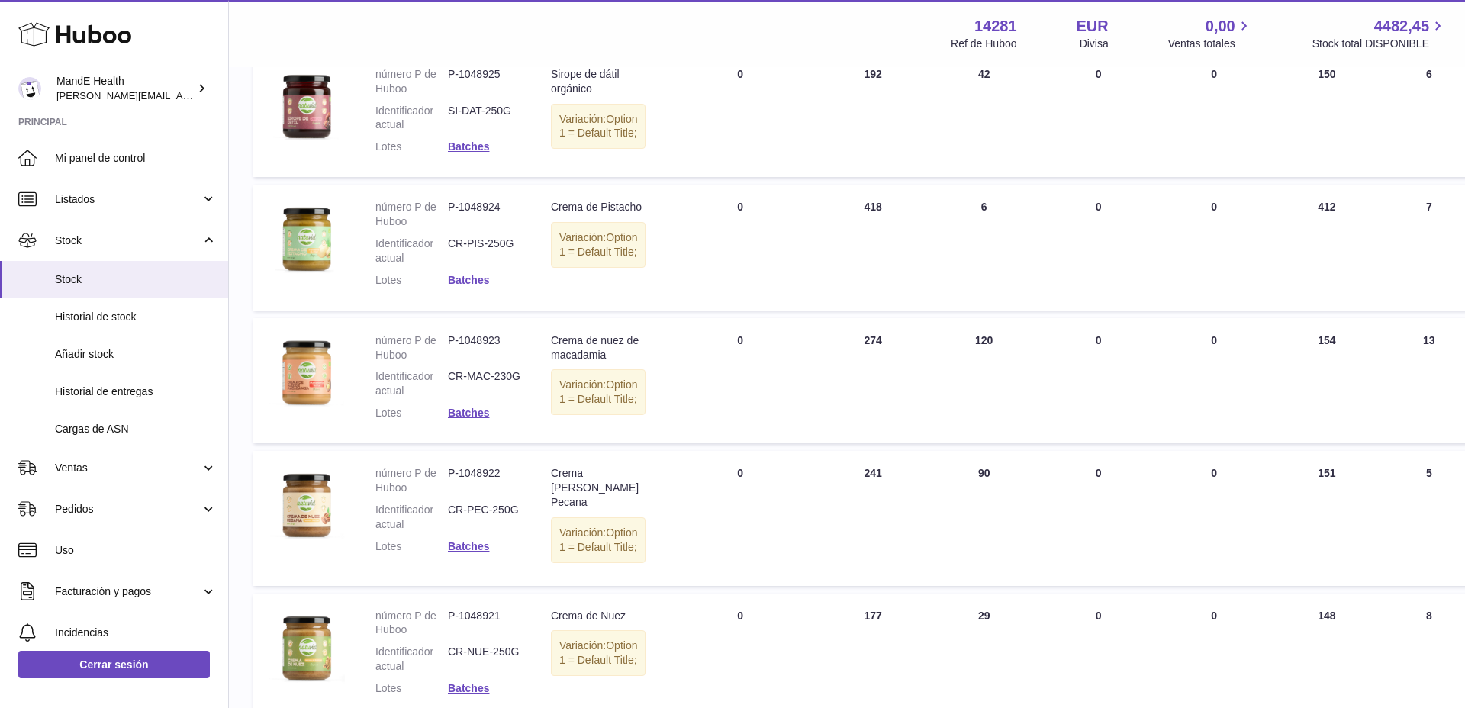
scroll to position [1476, 0]
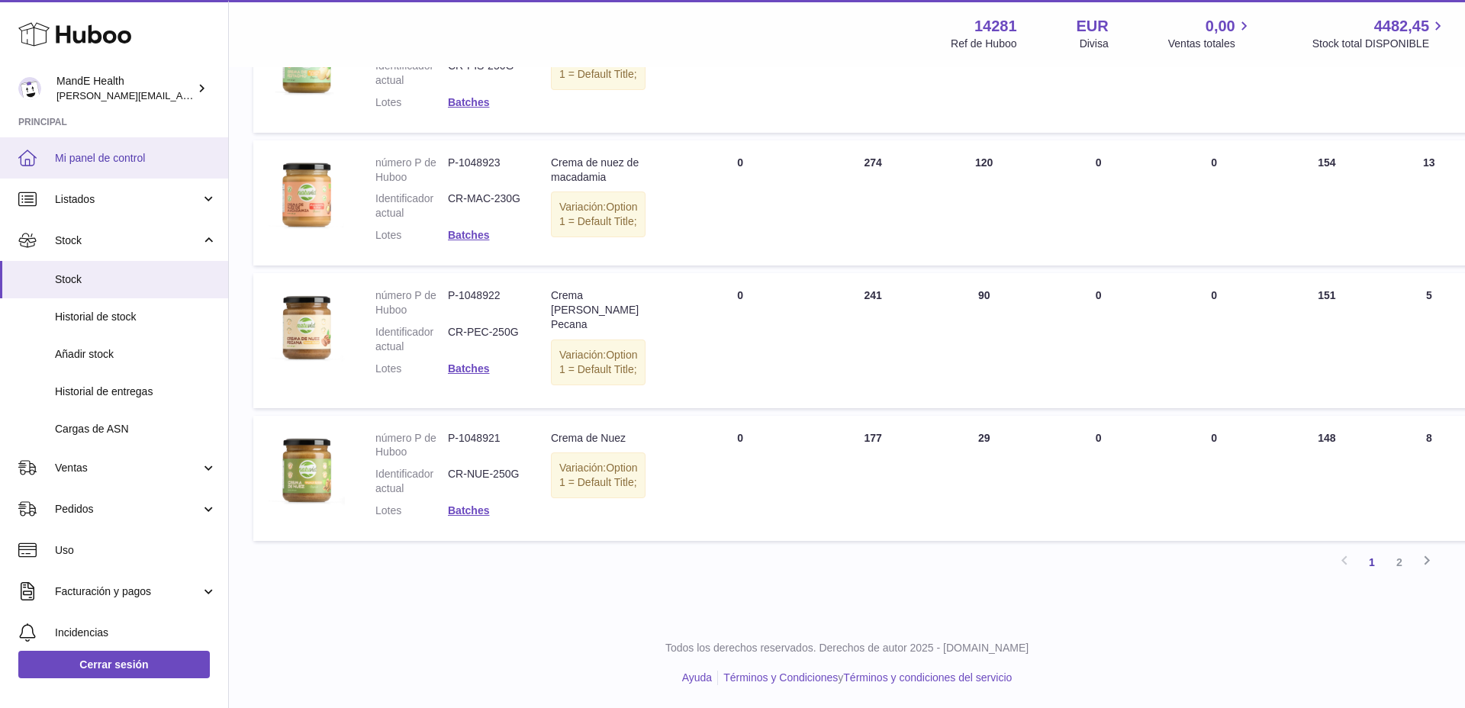
click at [127, 166] on link "Mi panel de control" at bounding box center [114, 157] width 228 height 41
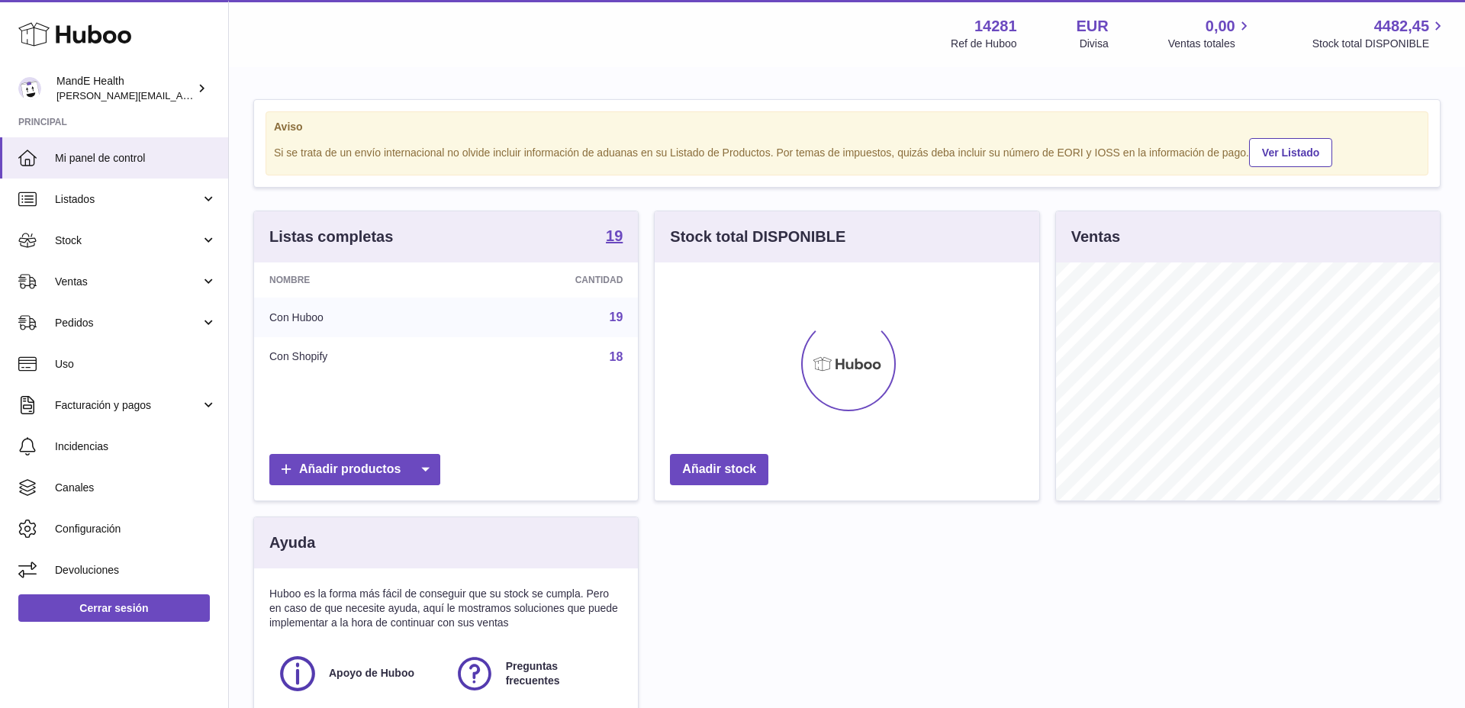
scroll to position [238, 385]
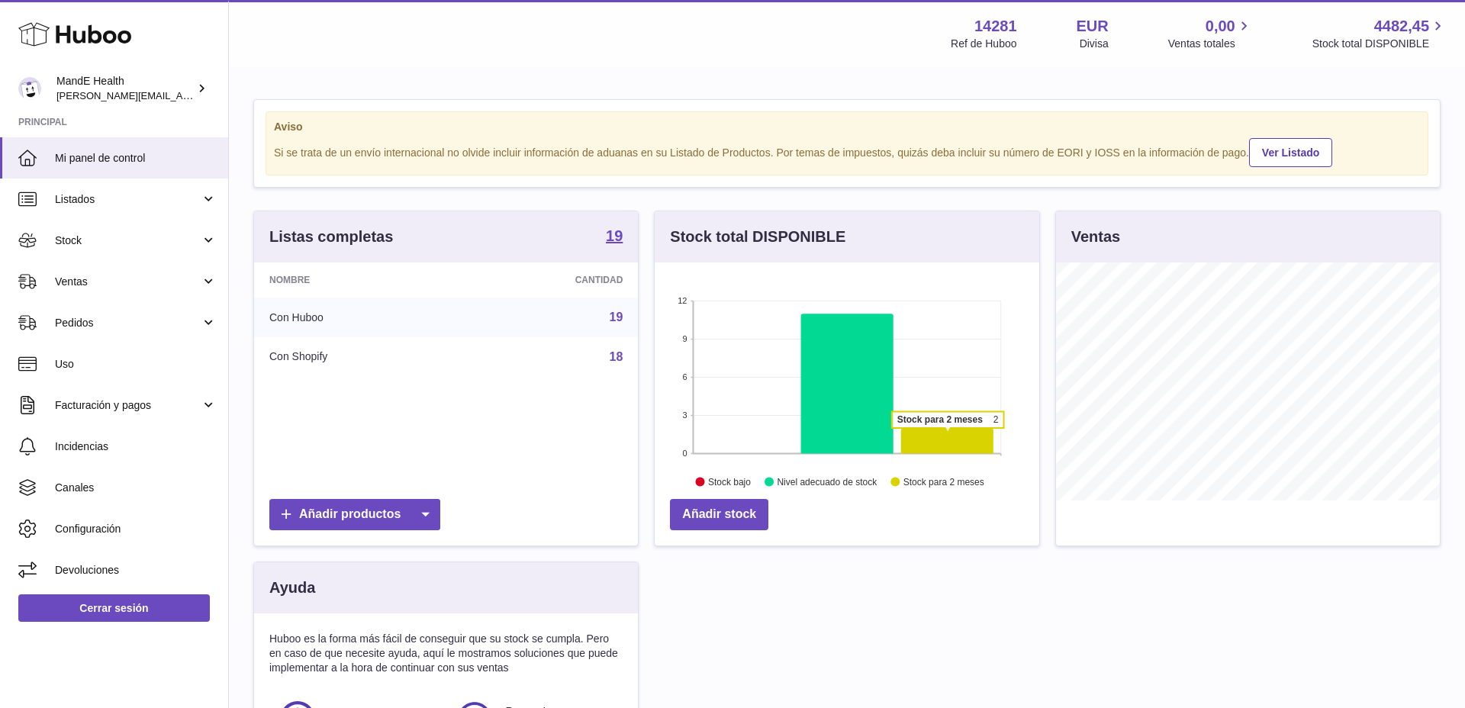
click at [948, 436] on icon at bounding box center [947, 440] width 92 height 25
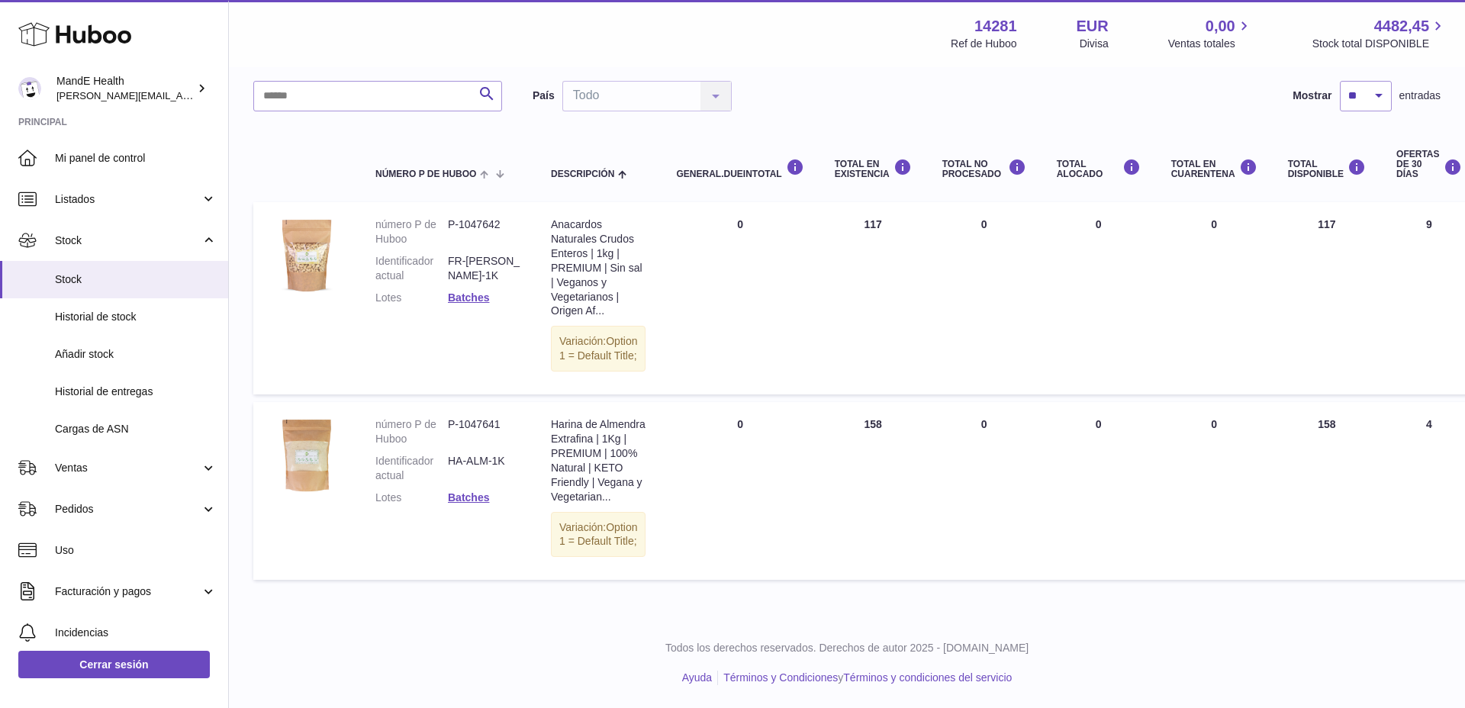
scroll to position [97, 0]
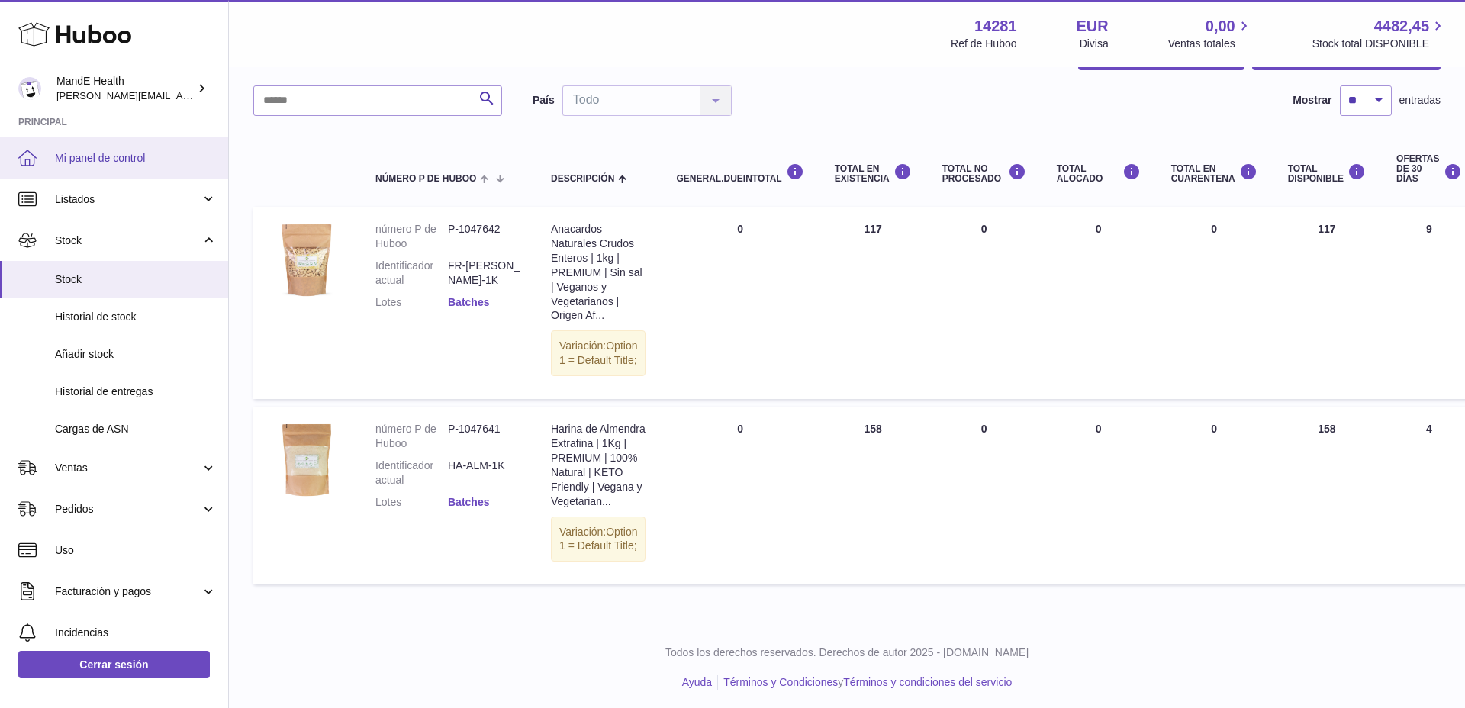
click at [81, 162] on span "Mi panel de control" at bounding box center [136, 158] width 162 height 14
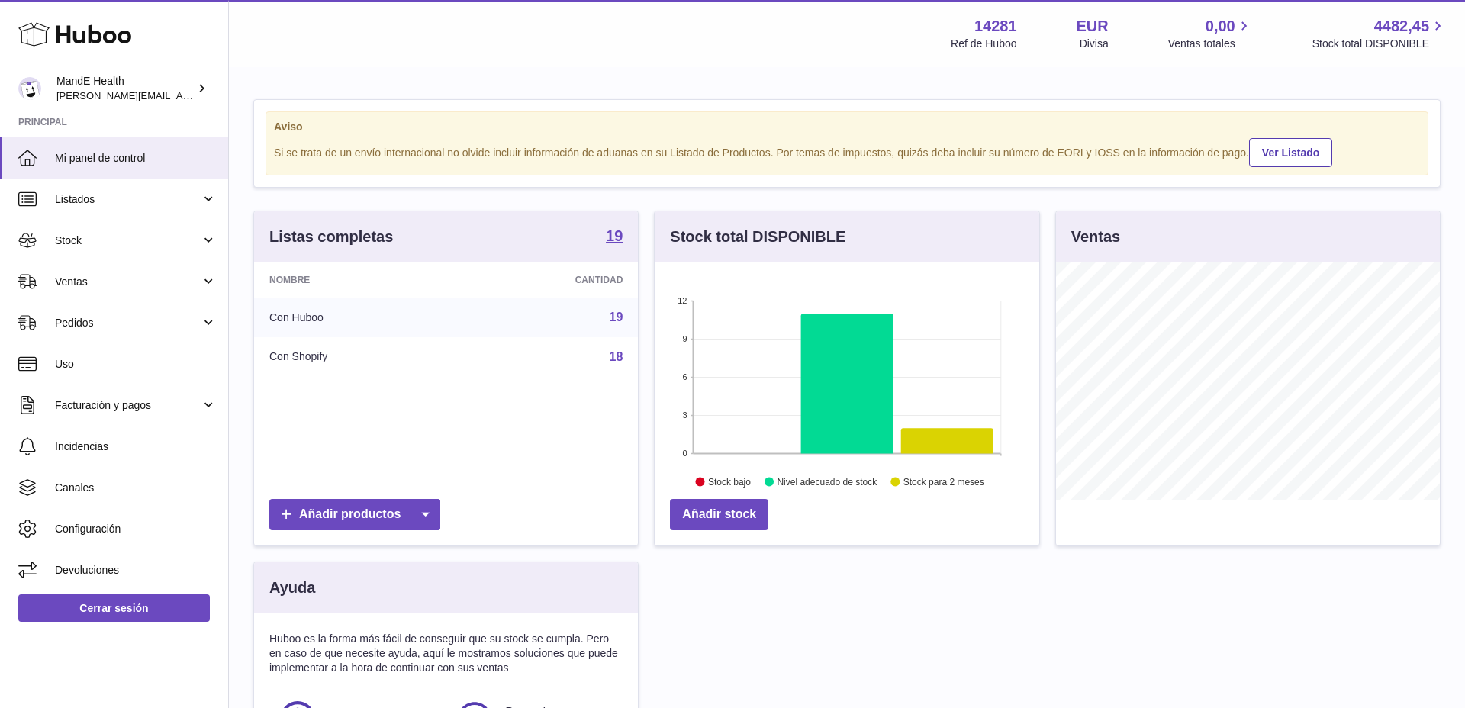
scroll to position [238, 385]
